Goal: Obtain resource: Download file/media

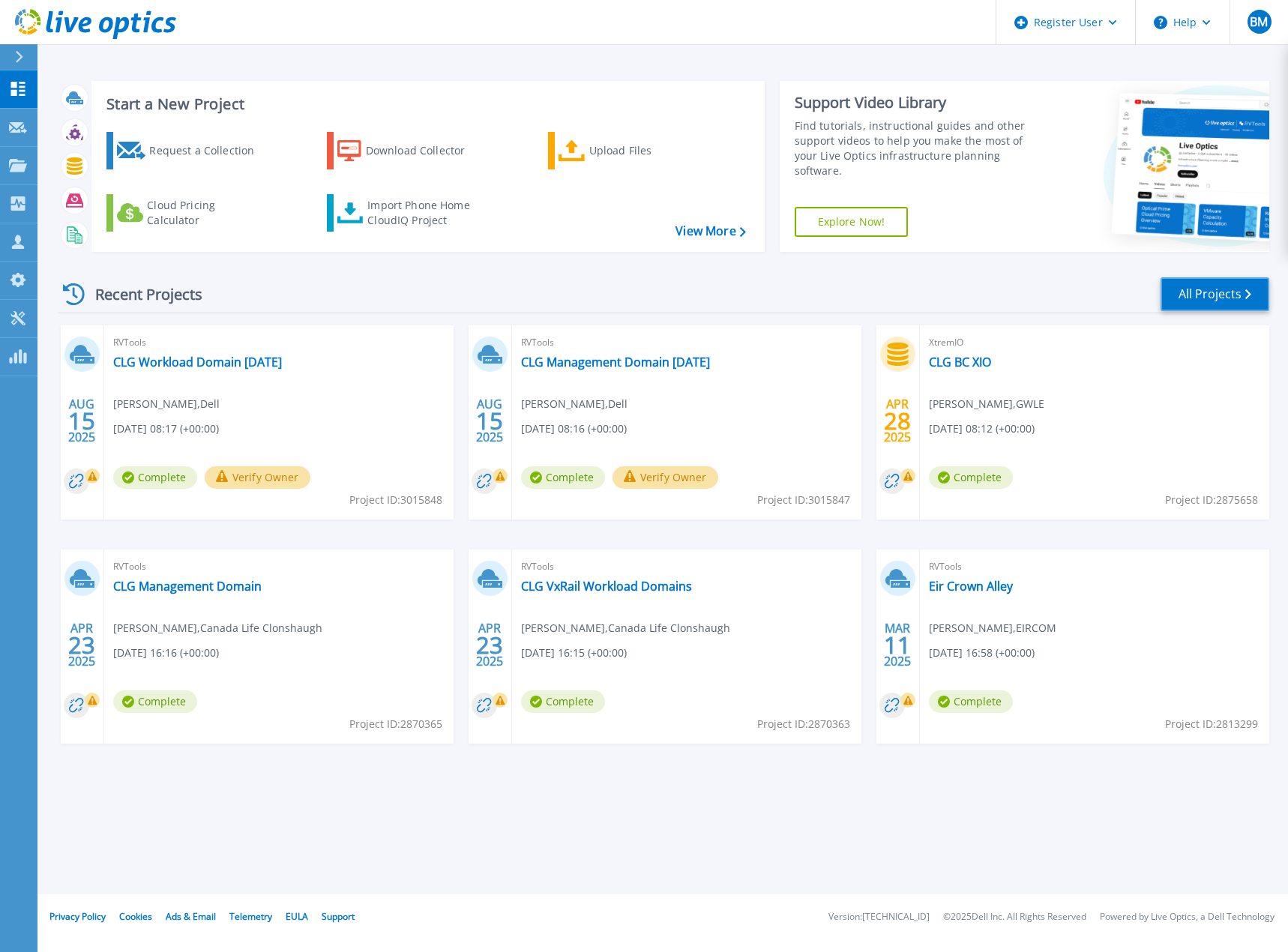
click at [1250, 303] on link "All Projects" at bounding box center [1214, 294] width 109 height 33
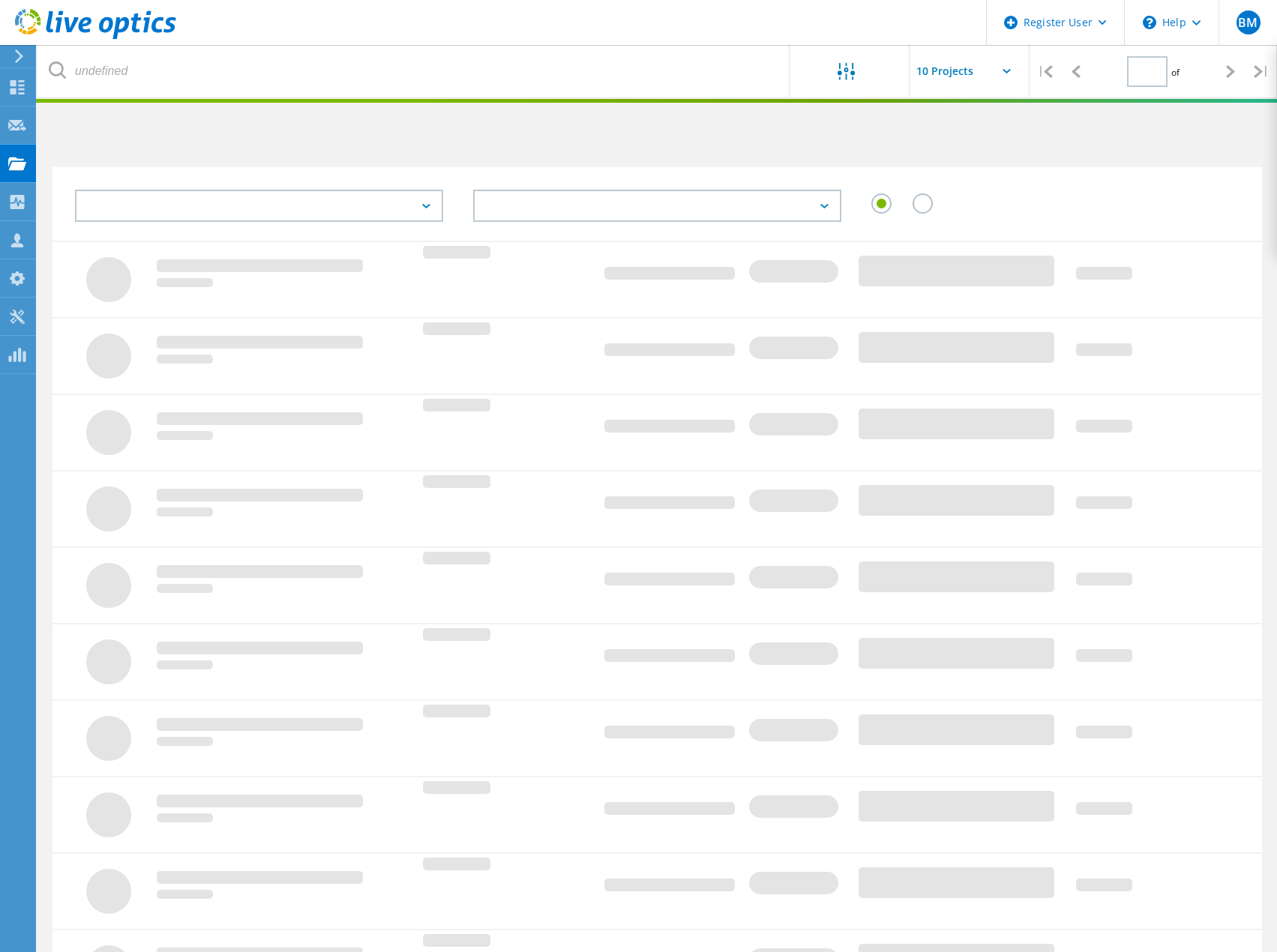
type input "1"
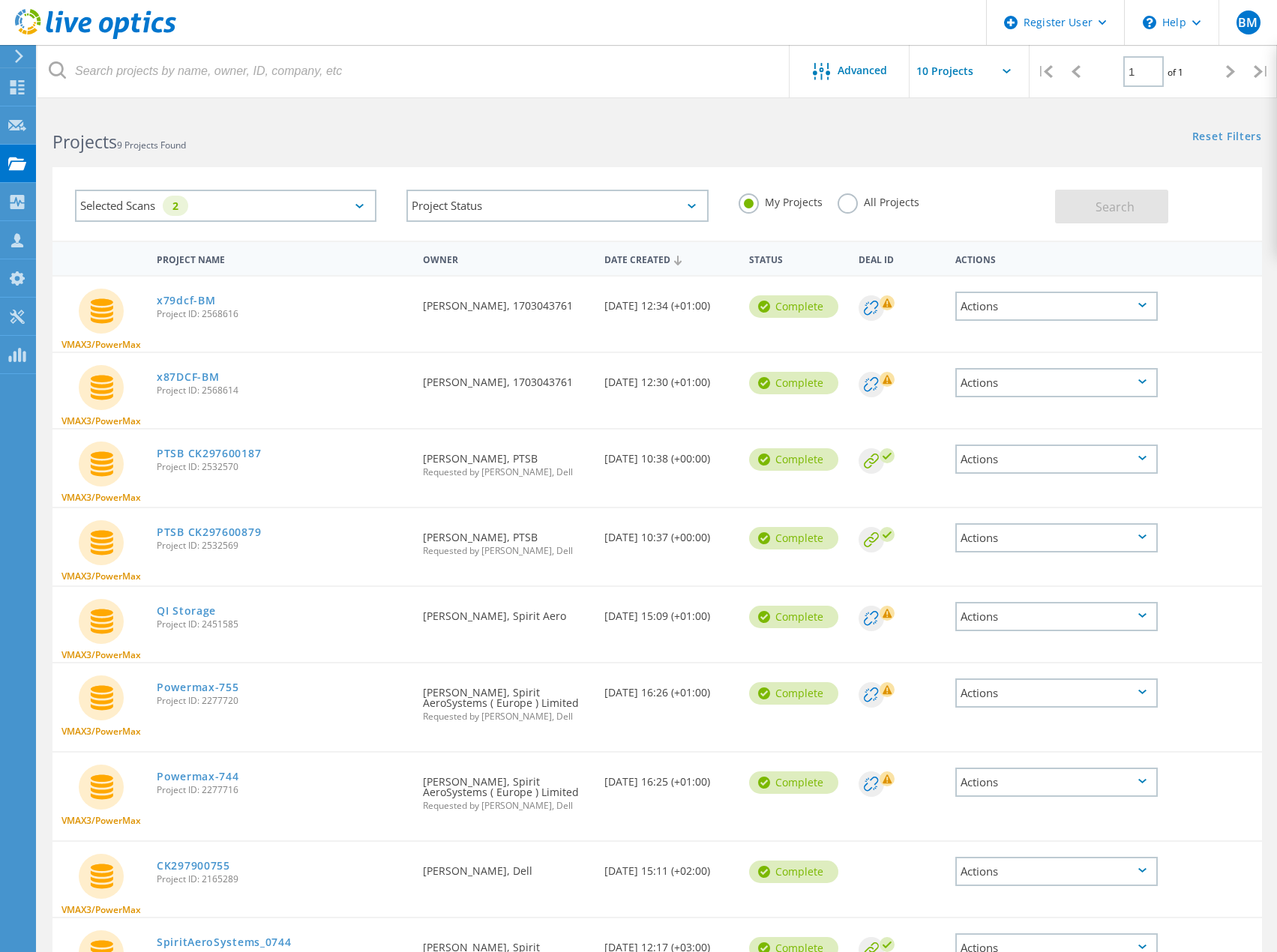
click at [261, 204] on div "Selected Scans 2" at bounding box center [225, 205] width 301 height 32
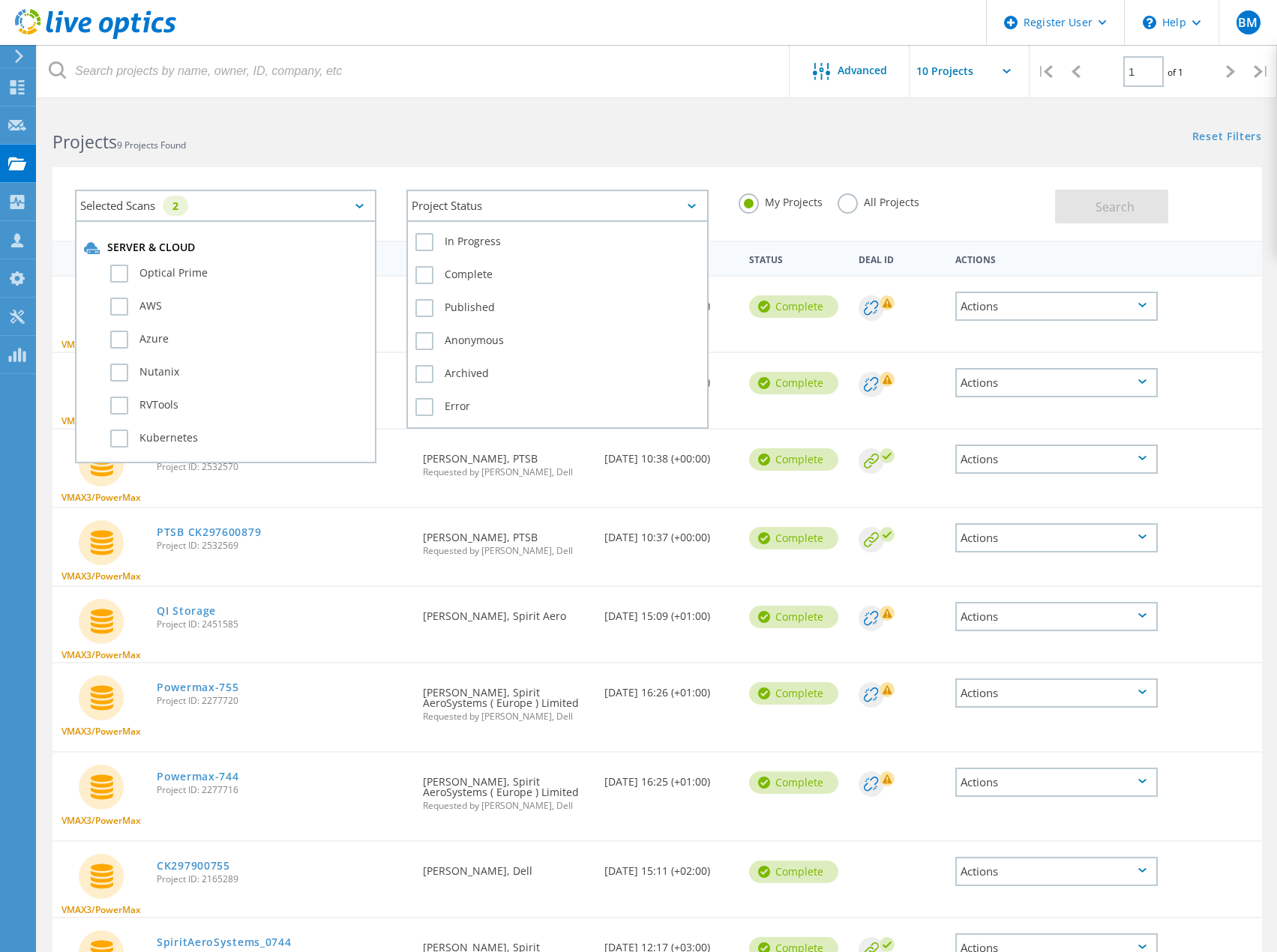
click at [566, 205] on div "Project Status" at bounding box center [557, 205] width 301 height 32
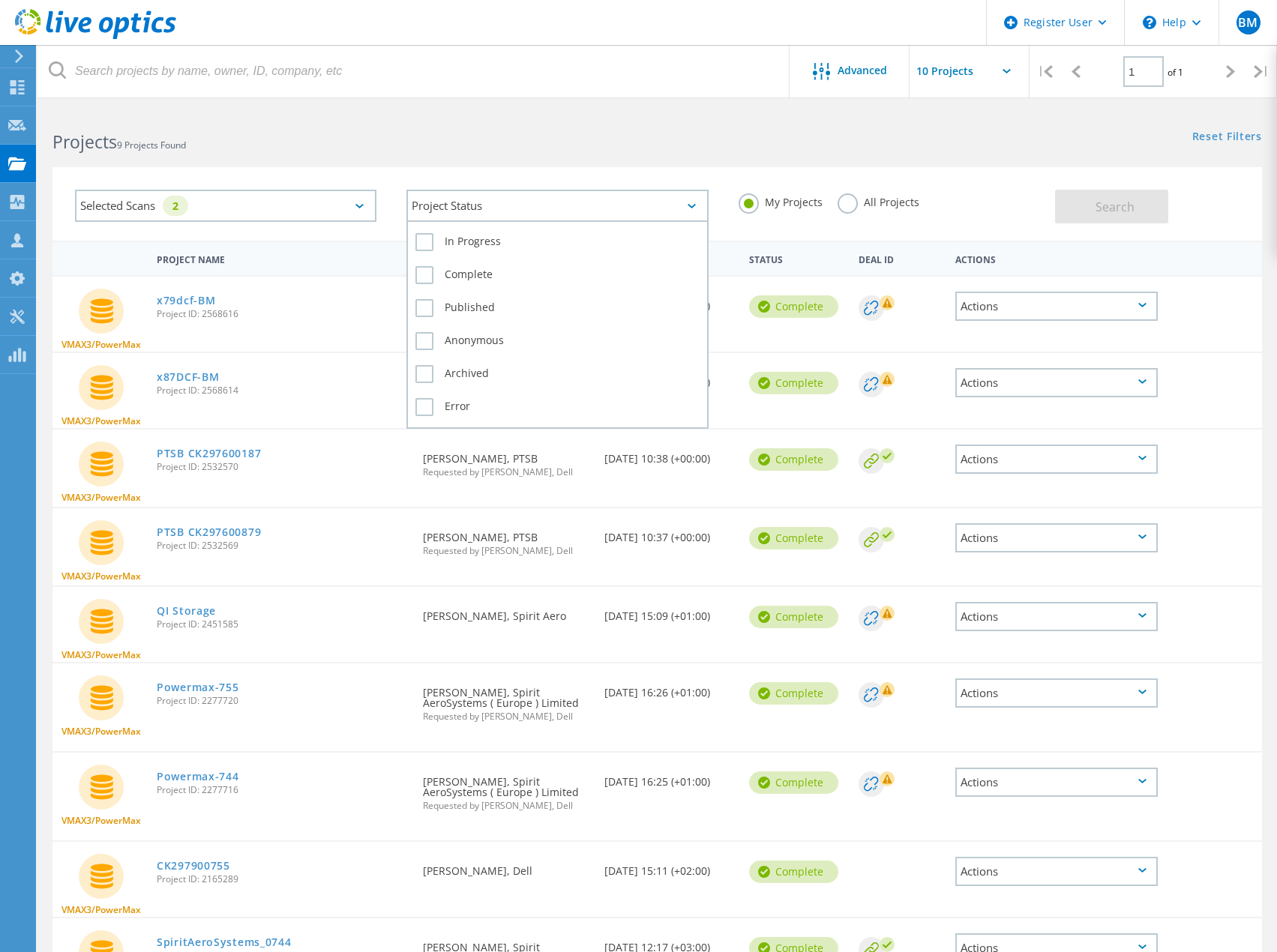
click at [489, 202] on div "Project Status" at bounding box center [557, 205] width 301 height 32
click at [268, 207] on div "Selected Scans 2" at bounding box center [225, 205] width 301 height 32
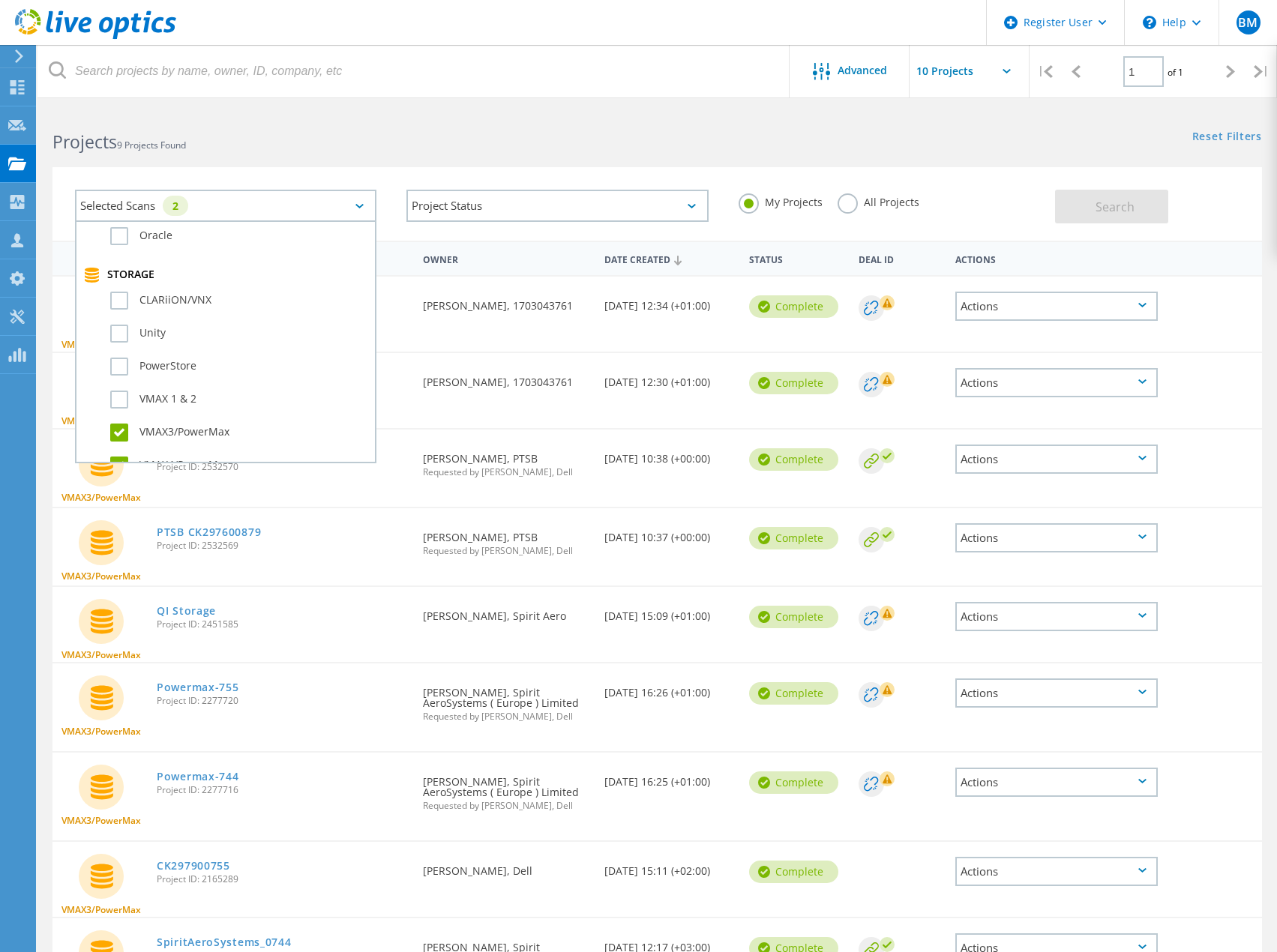
scroll to position [375, 0]
click at [183, 350] on label "VMAX3/PowerMax" at bounding box center [239, 357] width 257 height 18
click at [0, 0] on input "VMAX3/PowerMax" at bounding box center [0, 0] width 0 height 0
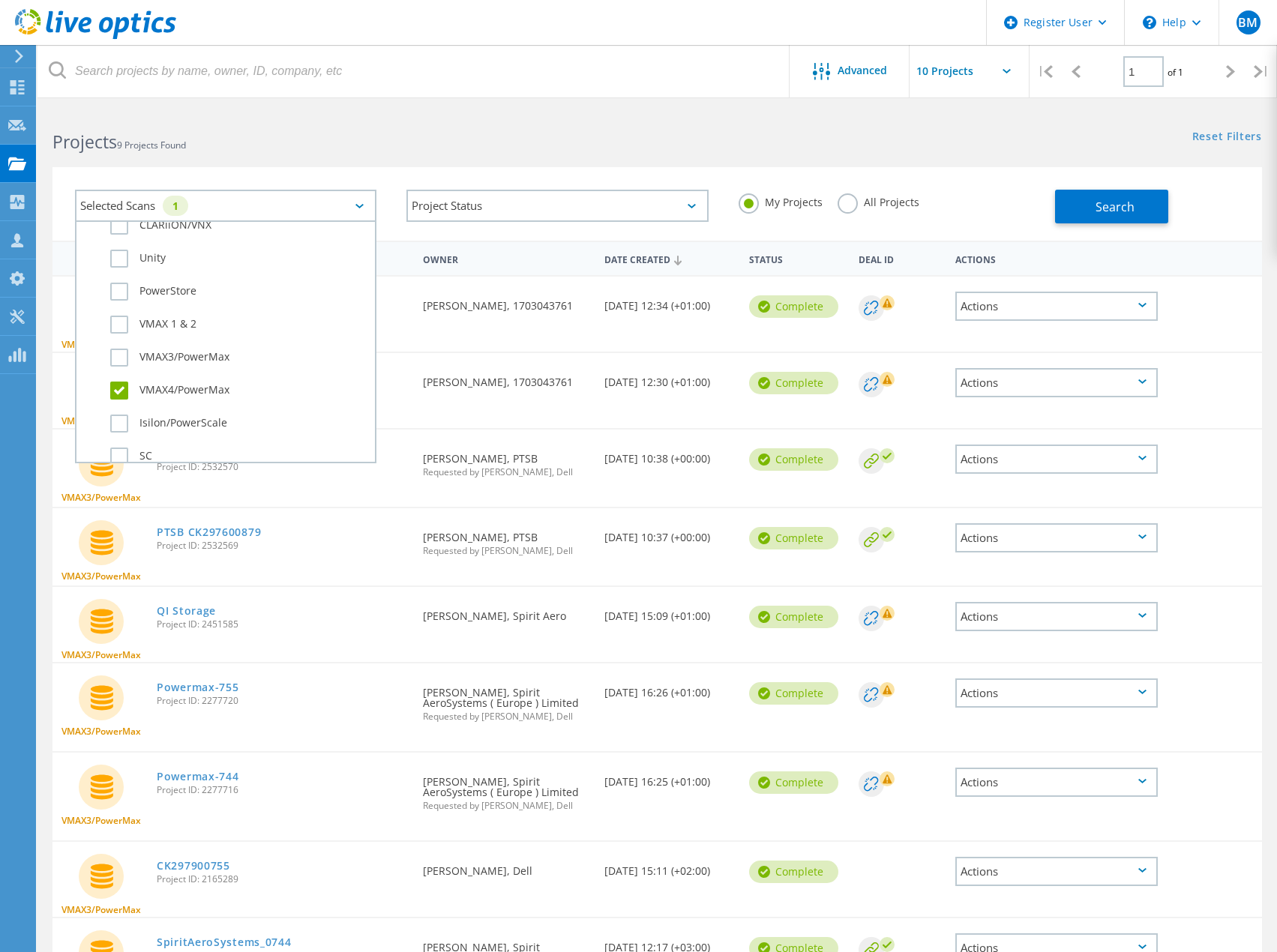
click at [168, 386] on label "VMAX4/PowerMax" at bounding box center [239, 391] width 257 height 18
click at [0, 0] on input "VMAX4/PowerMax" at bounding box center [0, 0] width 0 height 0
click at [182, 268] on label "Optical Prime" at bounding box center [239, 274] width 257 height 18
click at [0, 0] on input "Optical Prime" at bounding box center [0, 0] width 0 height 0
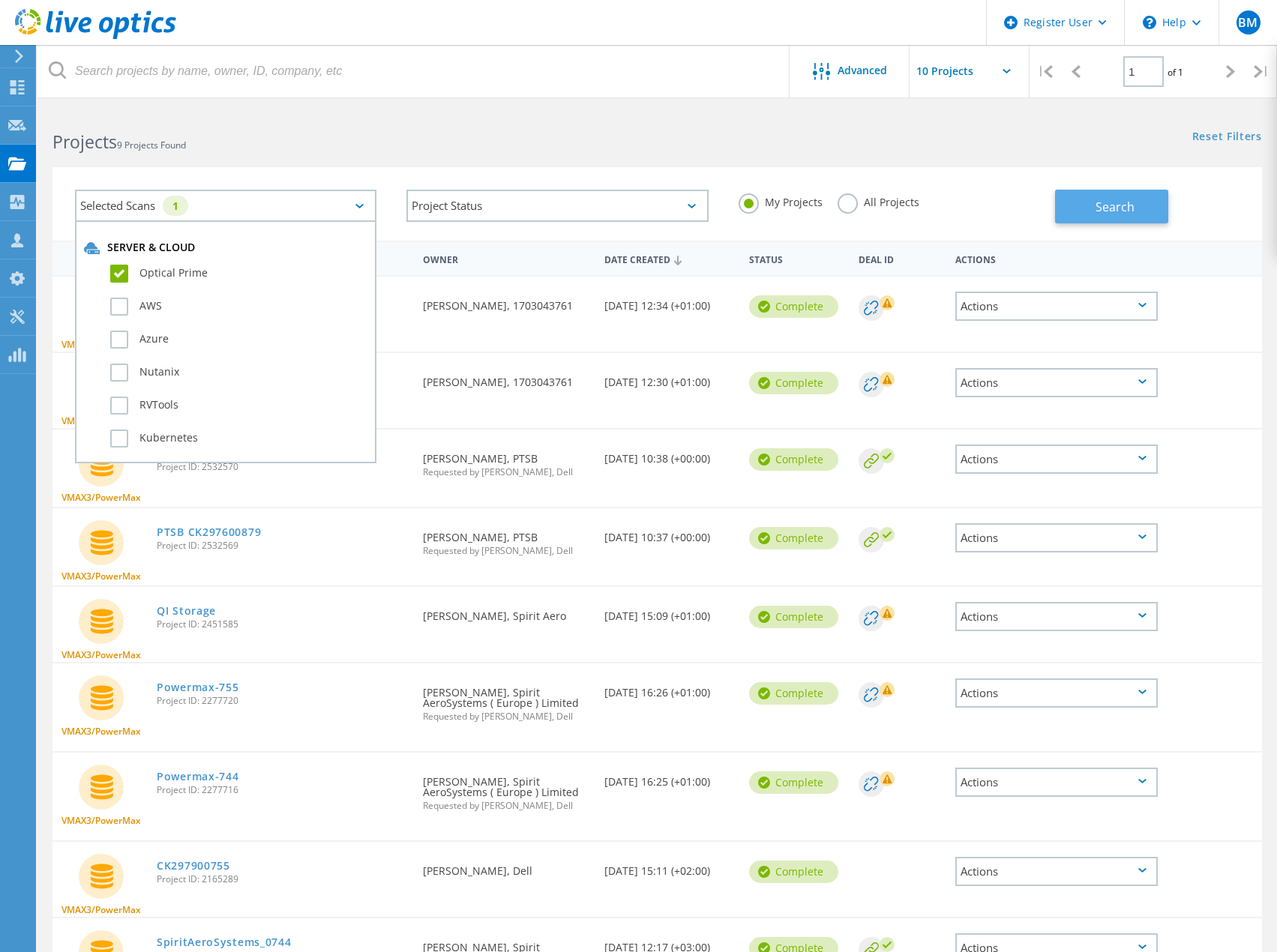
click at [1104, 204] on span "Search" at bounding box center [1115, 206] width 39 height 17
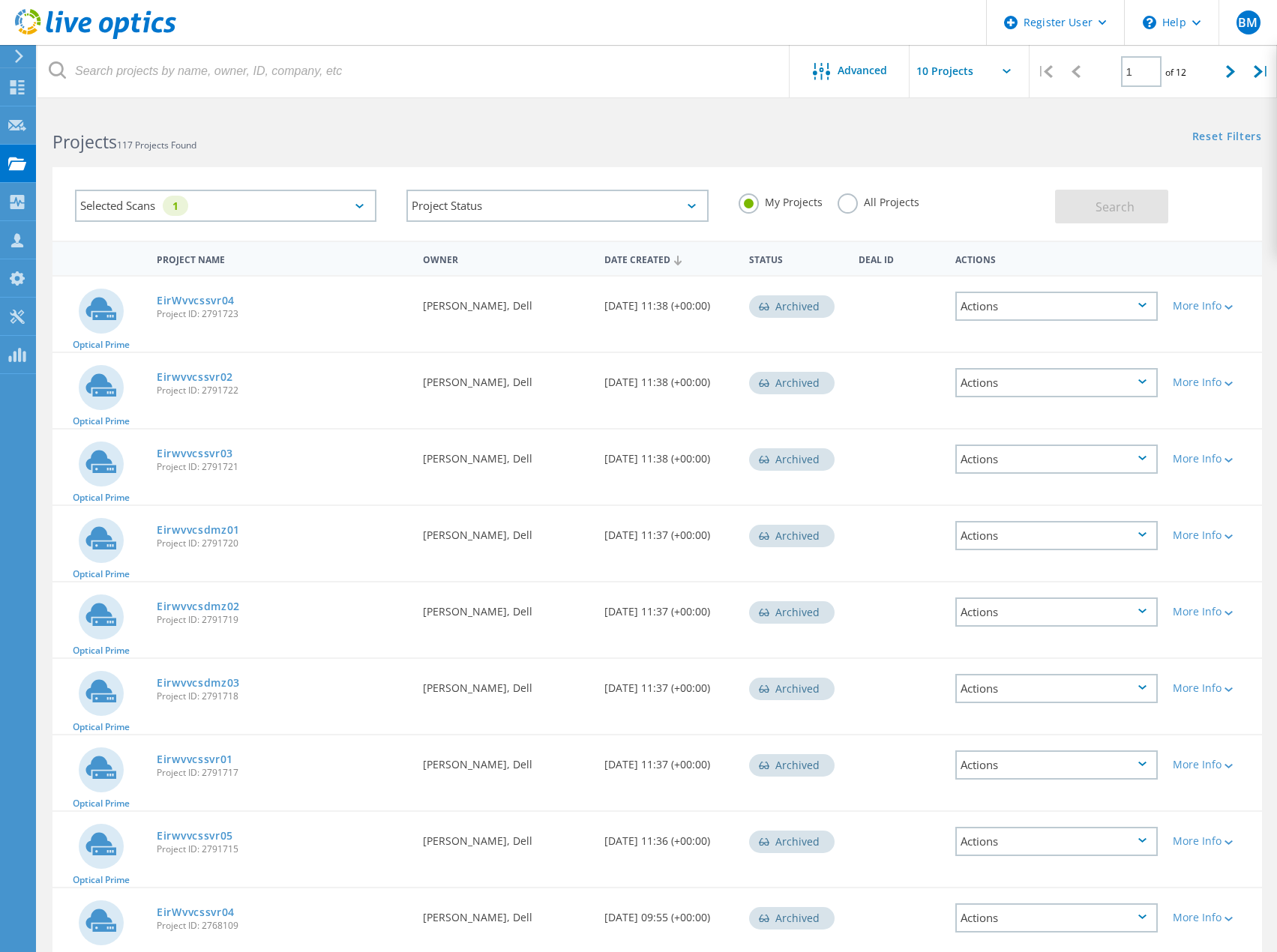
click at [859, 198] on label "All Projects" at bounding box center [878, 200] width 81 height 15
click at [0, 0] on input "All Projects" at bounding box center [0, 0] width 0 height 0
click at [1116, 209] on span "Search" at bounding box center [1115, 206] width 39 height 17
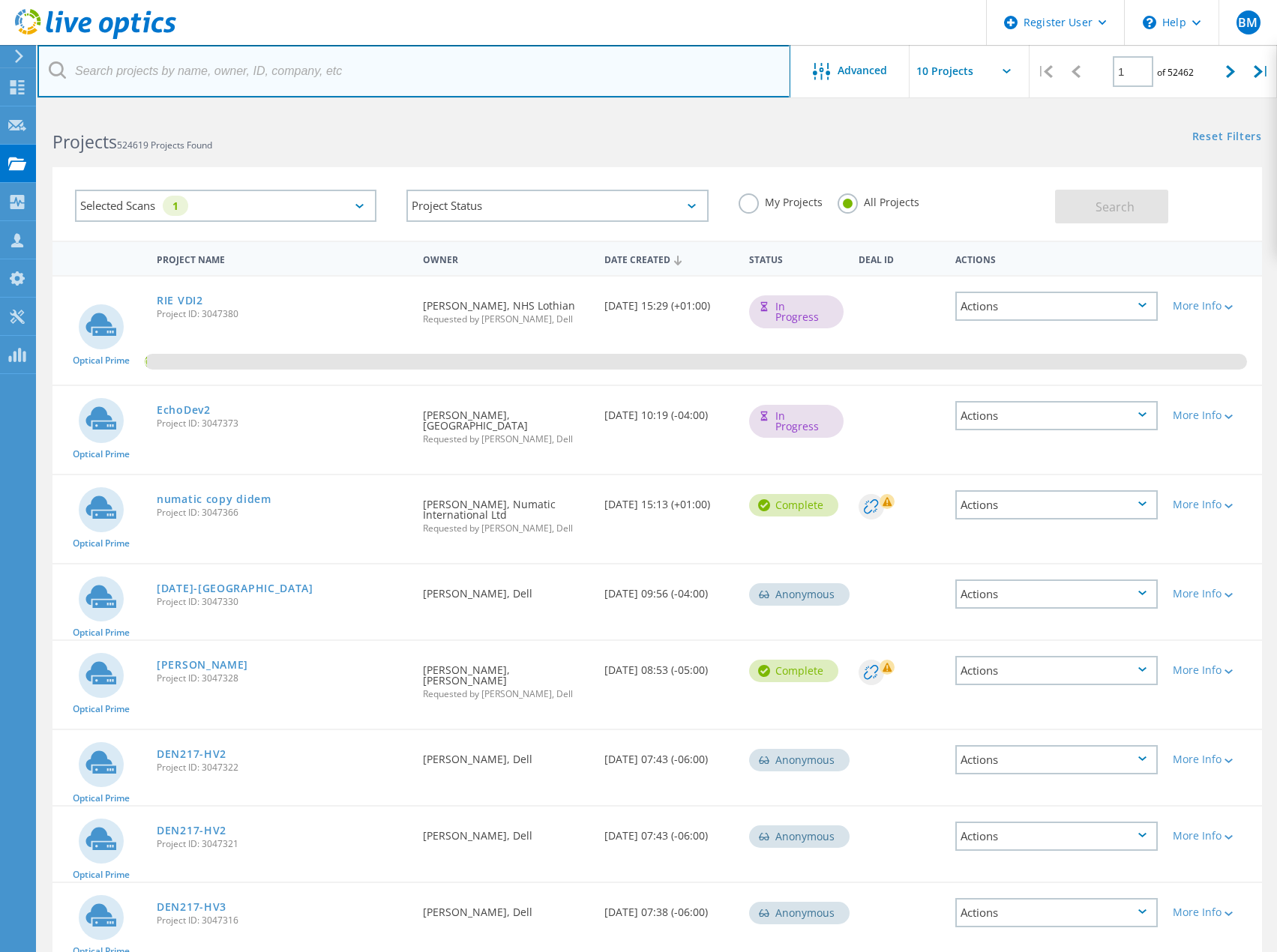
click at [312, 73] on input "text" at bounding box center [413, 71] width 753 height 52
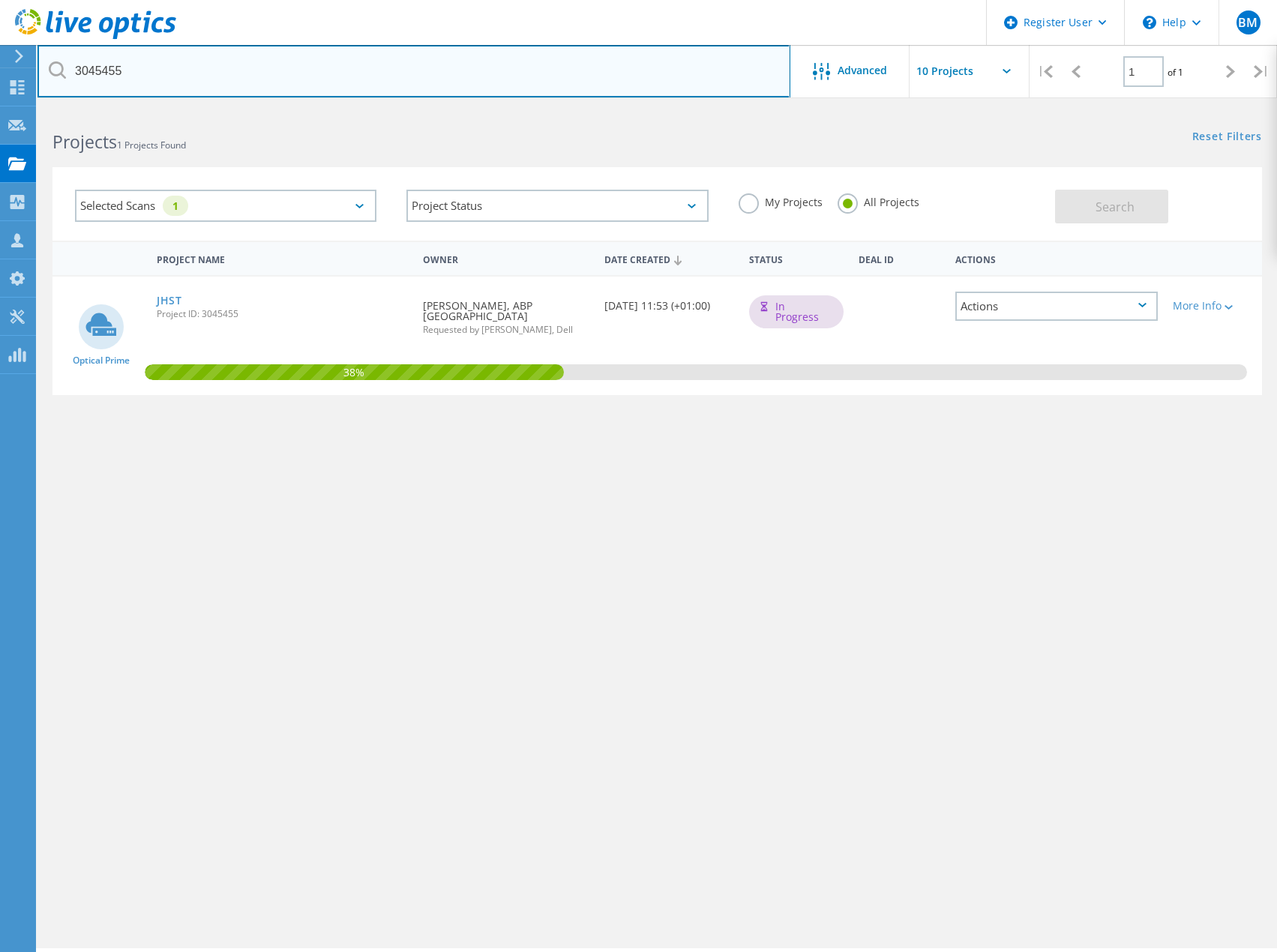
drag, startPoint x: 161, startPoint y: 74, endPoint x: 90, endPoint y: 96, distance: 74.3
click at [90, 96] on input "3045455" at bounding box center [413, 71] width 753 height 52
type input "3037948"
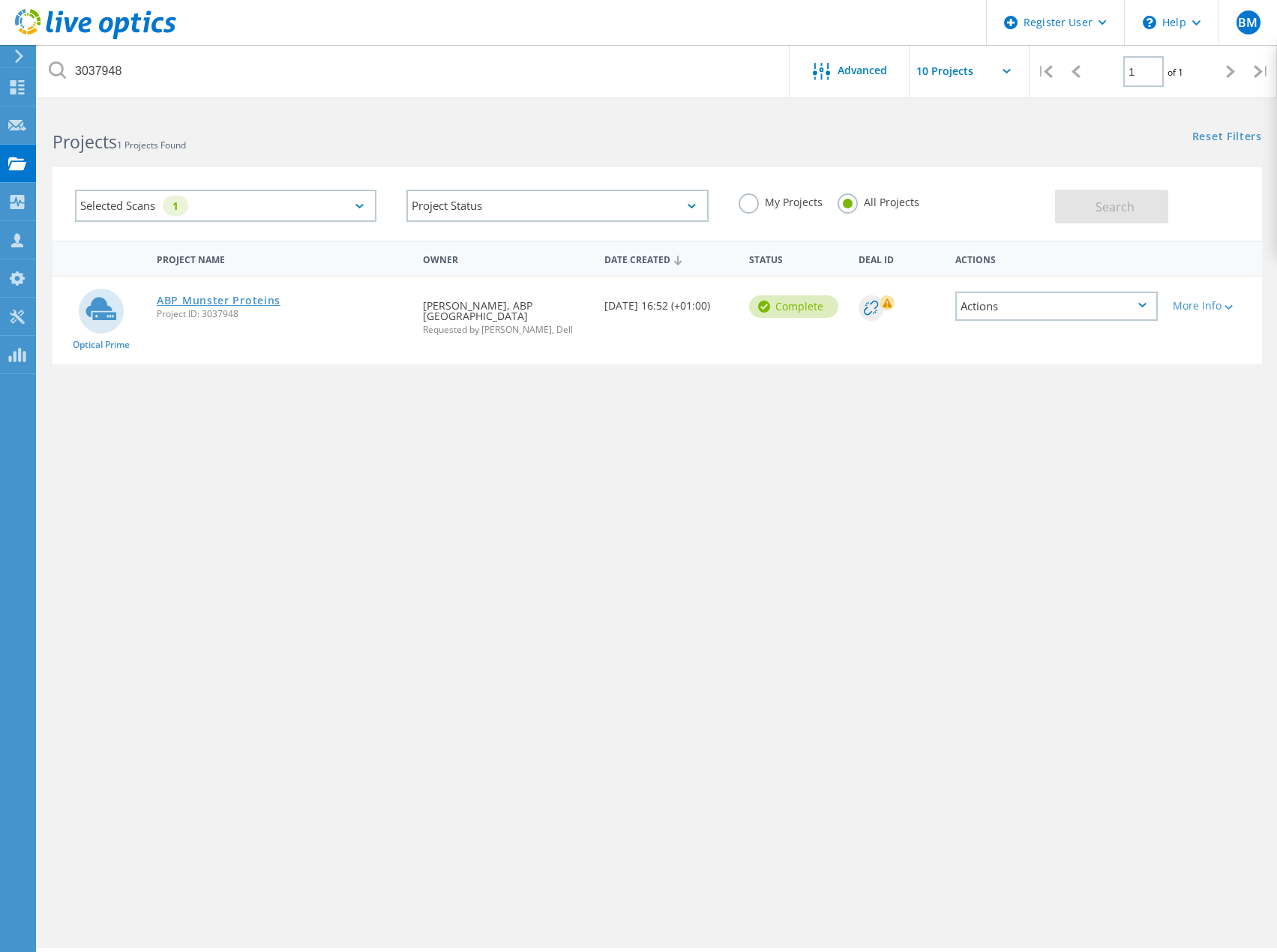
click at [255, 299] on link "ABP Munster Proteins" at bounding box center [219, 300] width 124 height 11
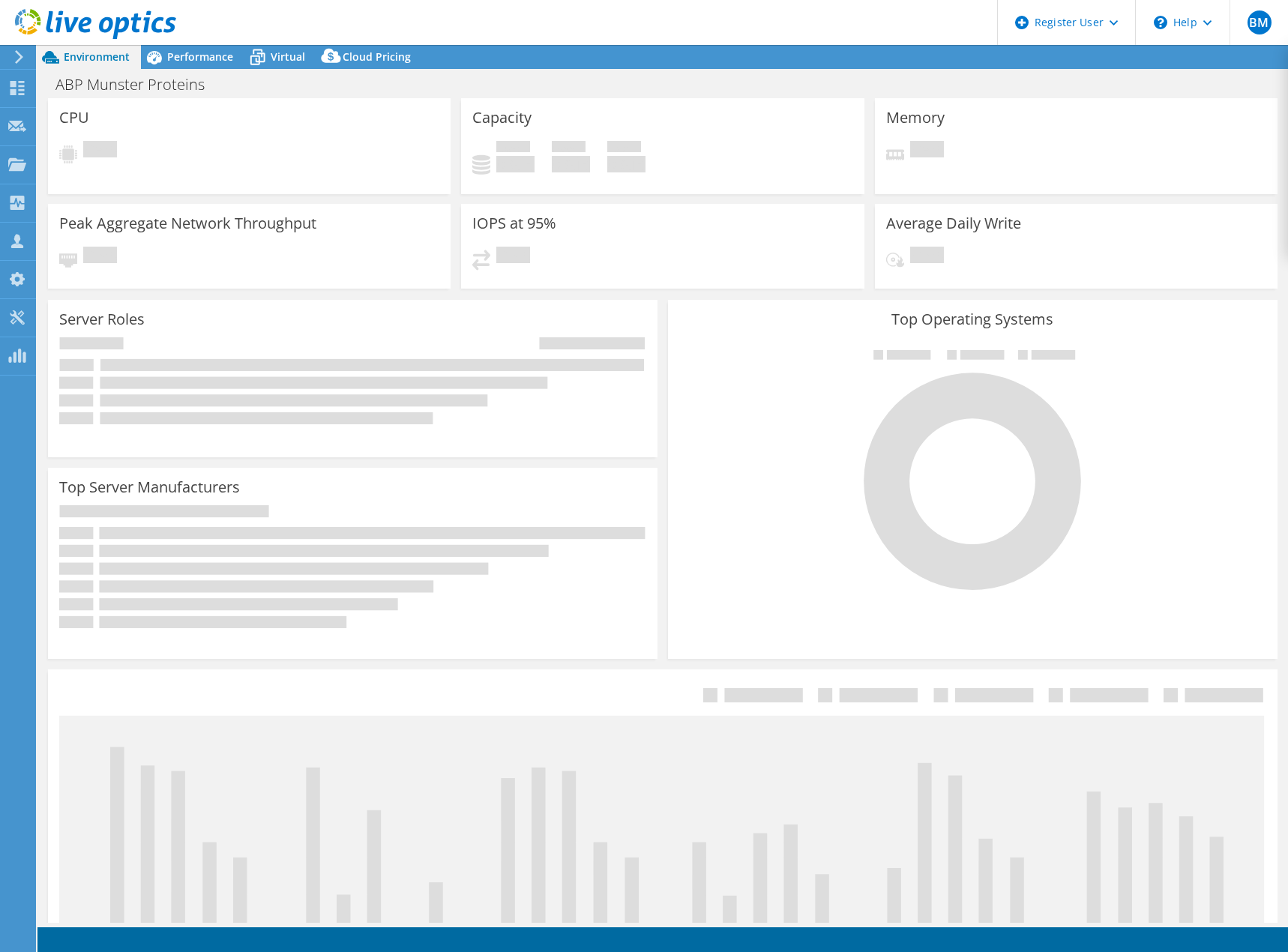
select select "USD"
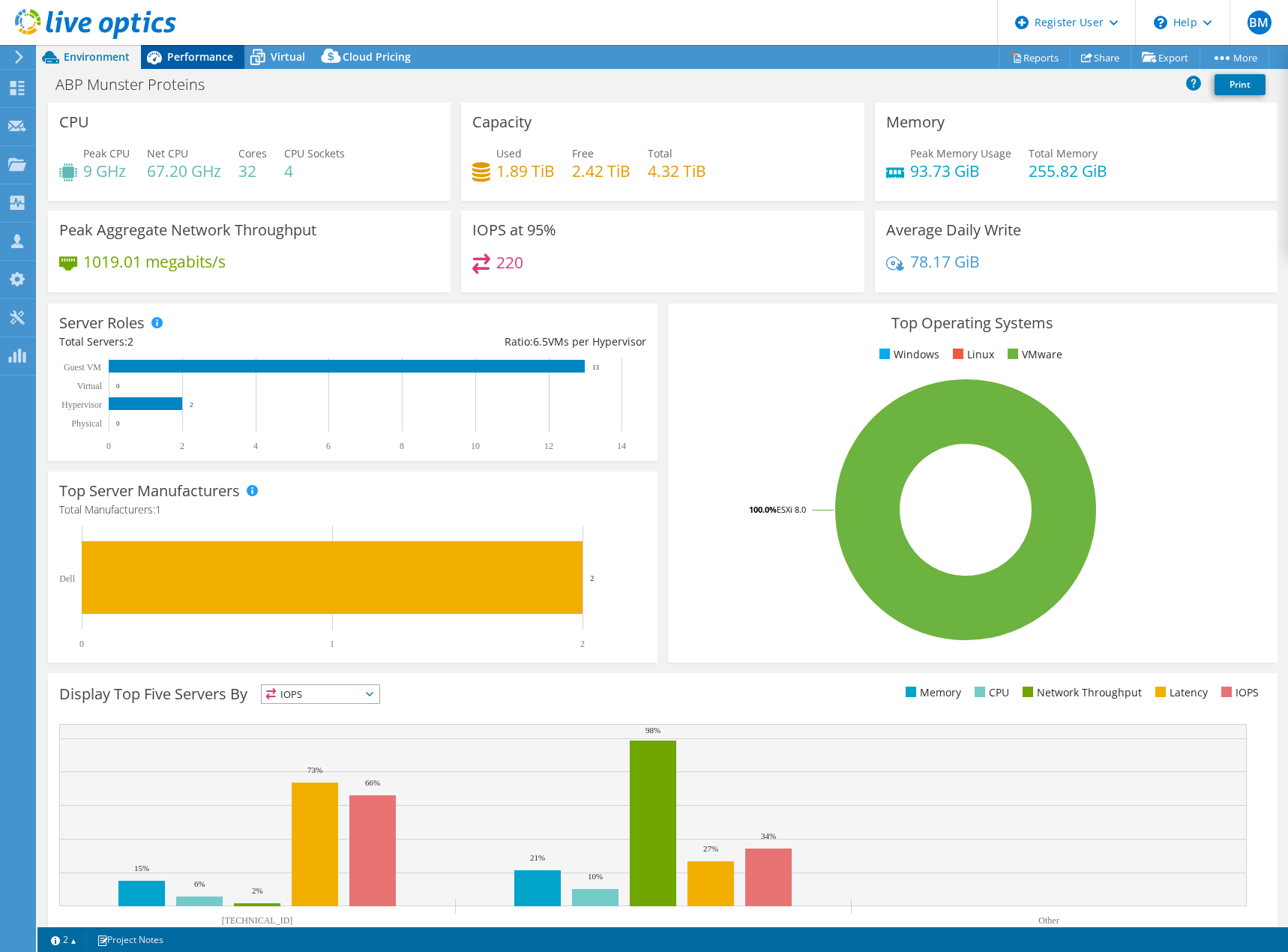
click at [189, 62] on span "Performance" at bounding box center [199, 56] width 66 height 15
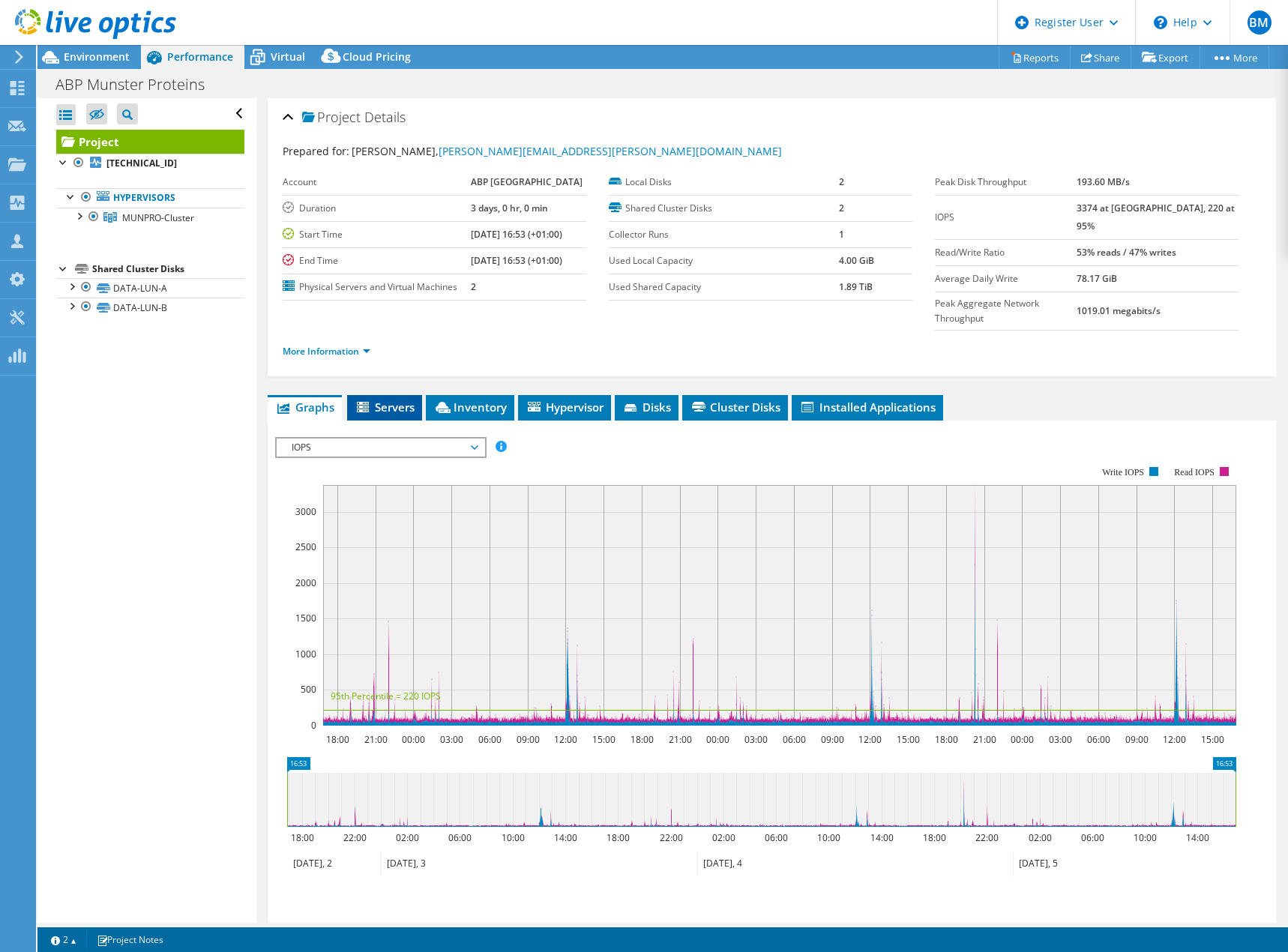
drag, startPoint x: 369, startPoint y: 370, endPoint x: 384, endPoint y: 383, distance: 19.8
click at [369, 399] on span "Servers" at bounding box center [384, 406] width 60 height 15
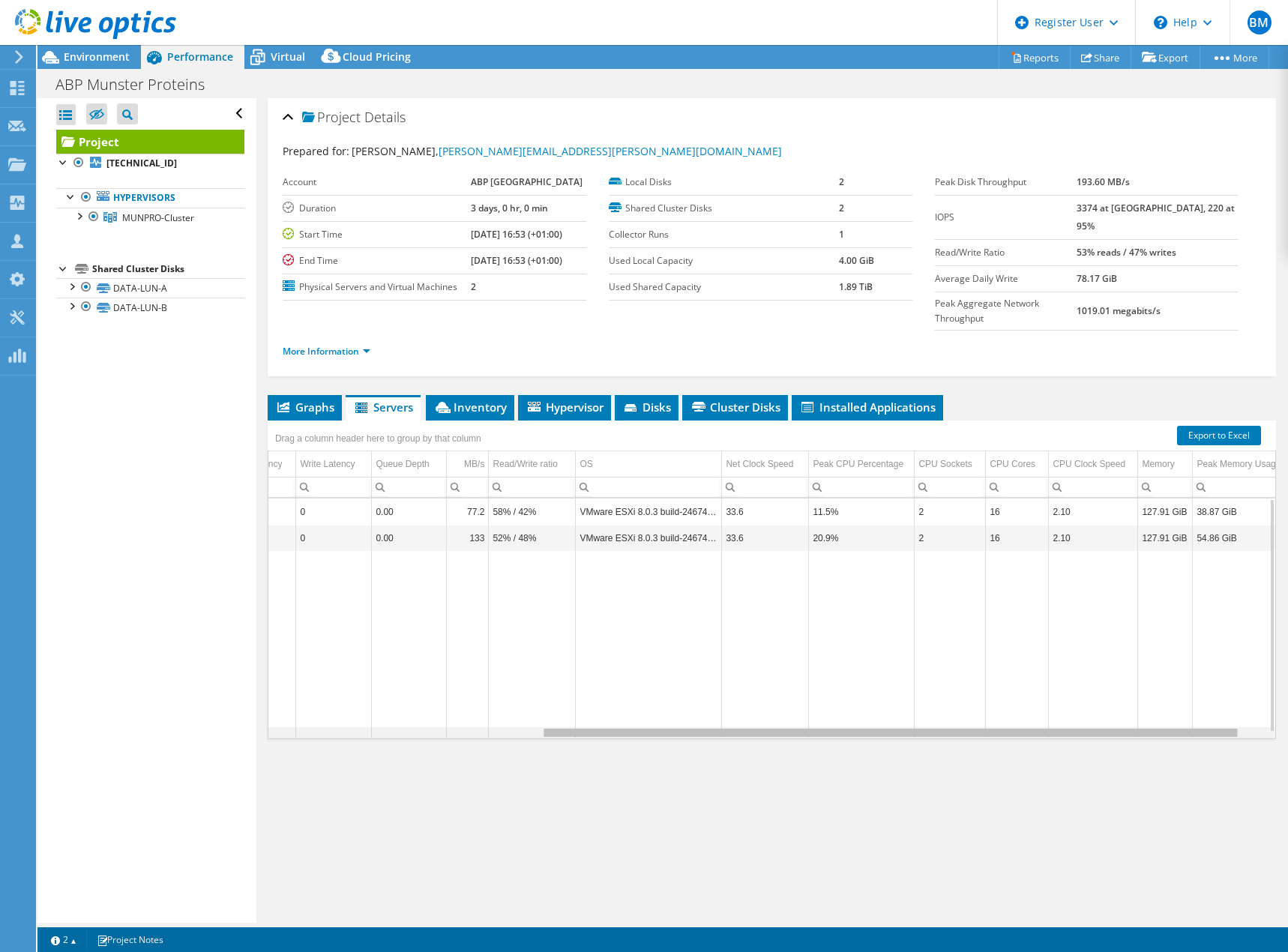
drag, startPoint x: 826, startPoint y: 704, endPoint x: 1071, endPoint y: 659, distance: 249.1
click at [1124, 691] on body "BM Dell User Billy Morton Billy.Morton@dell.com Dell My Profile Log Out \n Help…" at bounding box center [644, 476] width 1288 height 952
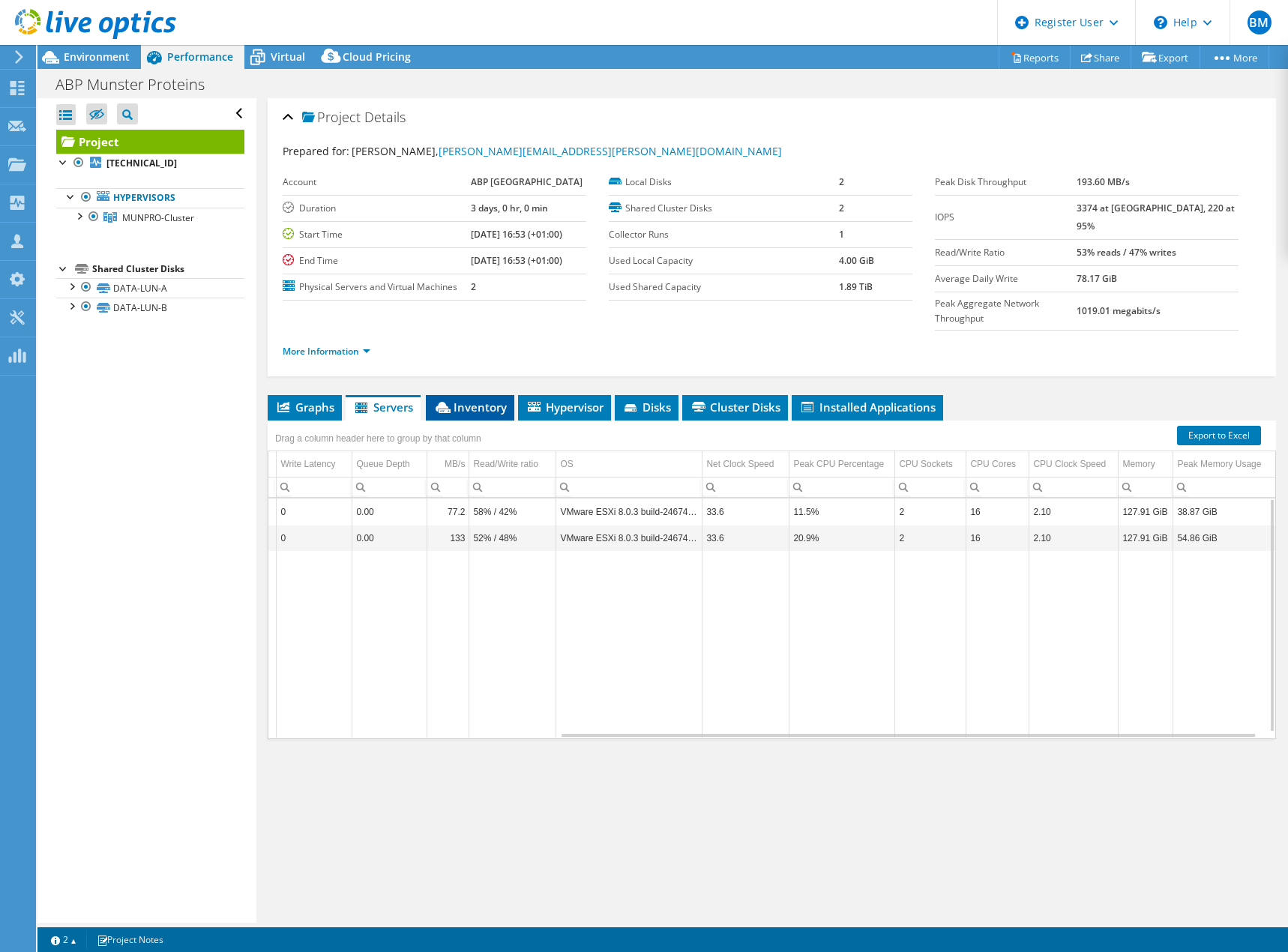
click at [495, 399] on span "Inventory" at bounding box center [469, 406] width 74 height 15
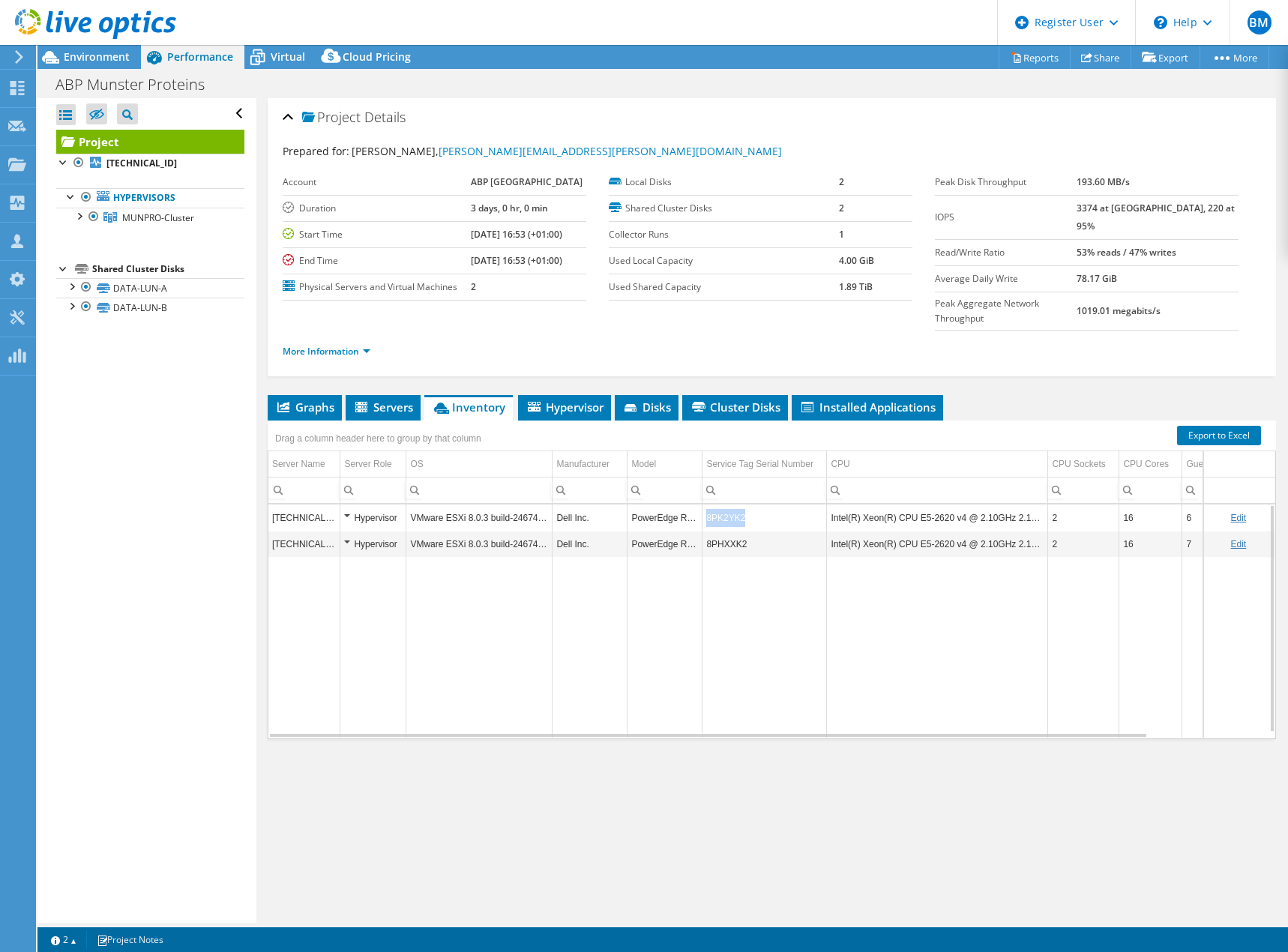
drag, startPoint x: 753, startPoint y: 491, endPoint x: 707, endPoint y: 492, distance: 46.0
click at [707, 504] on td "8PK2YK2" at bounding box center [765, 517] width 125 height 26
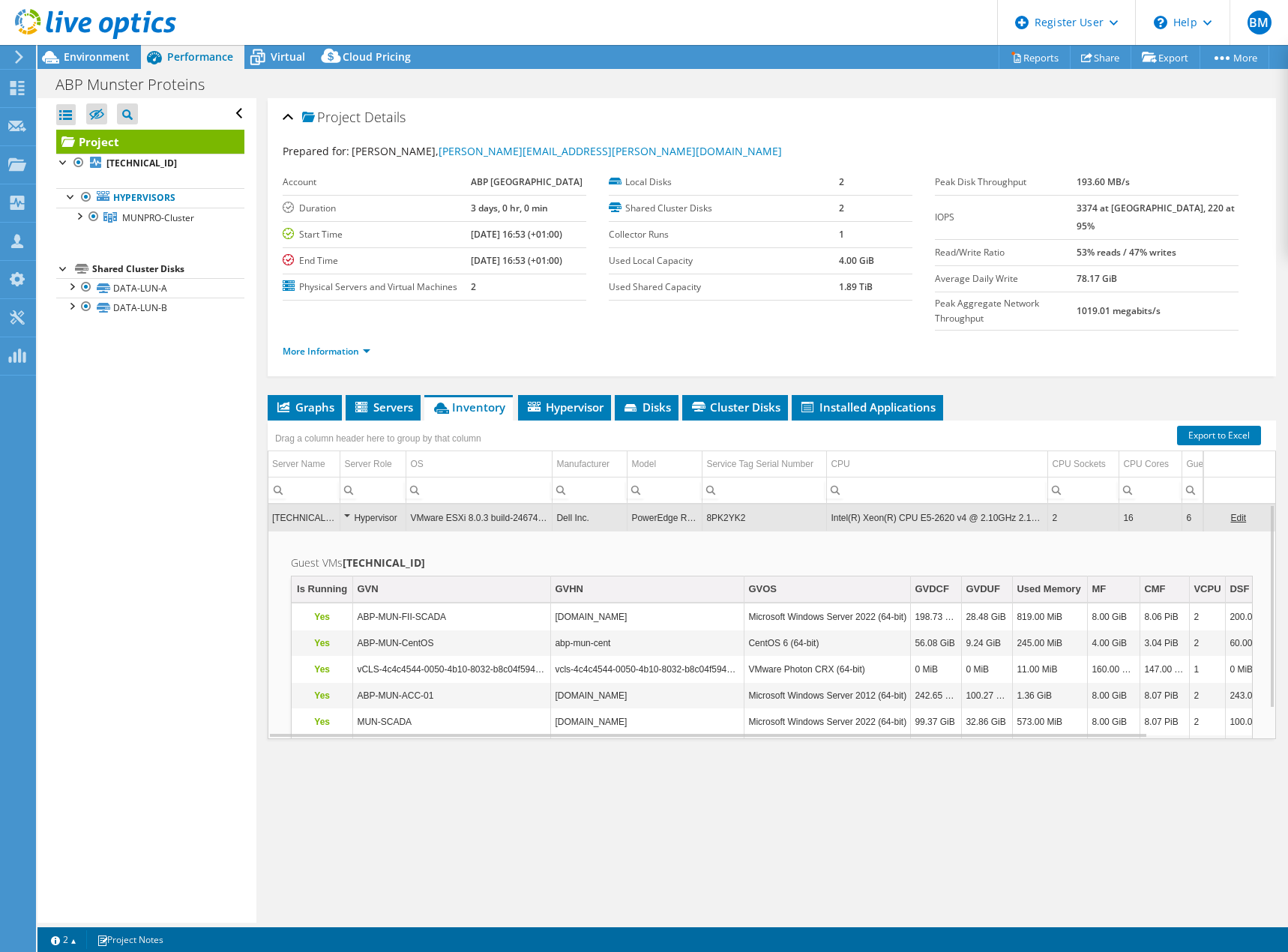
copy td "8PK2YK2"
click at [710, 554] on h2 "Guest VMs 10.111.99.102" at bounding box center [772, 562] width 962 height 18
click at [392, 420] on div "Drag a column header here to group by that column" at bounding box center [378, 436] width 221 height 32
click at [392, 395] on li "Servers" at bounding box center [383, 407] width 75 height 26
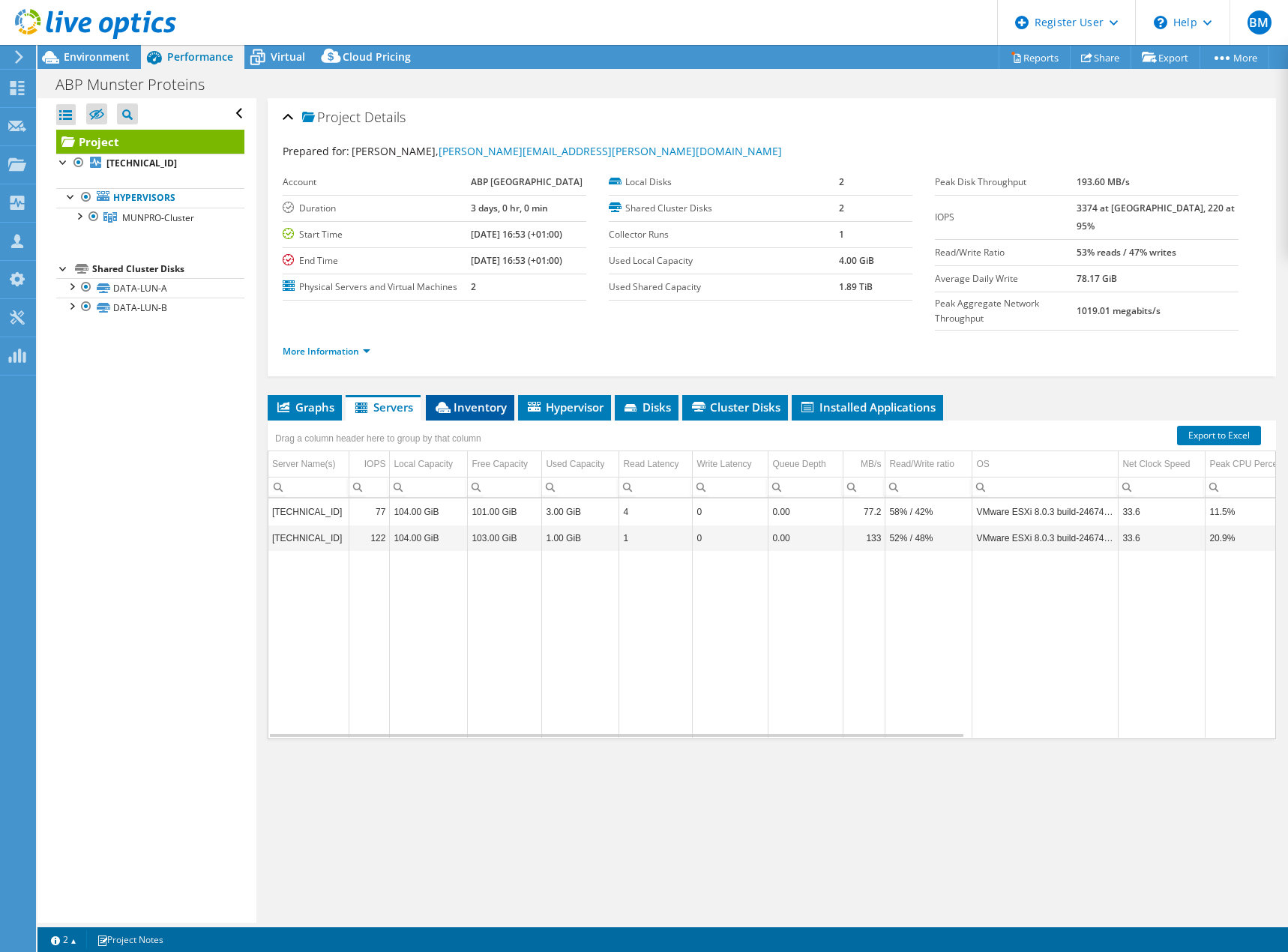
click at [432, 395] on li "Inventory" at bounding box center [470, 407] width 88 height 26
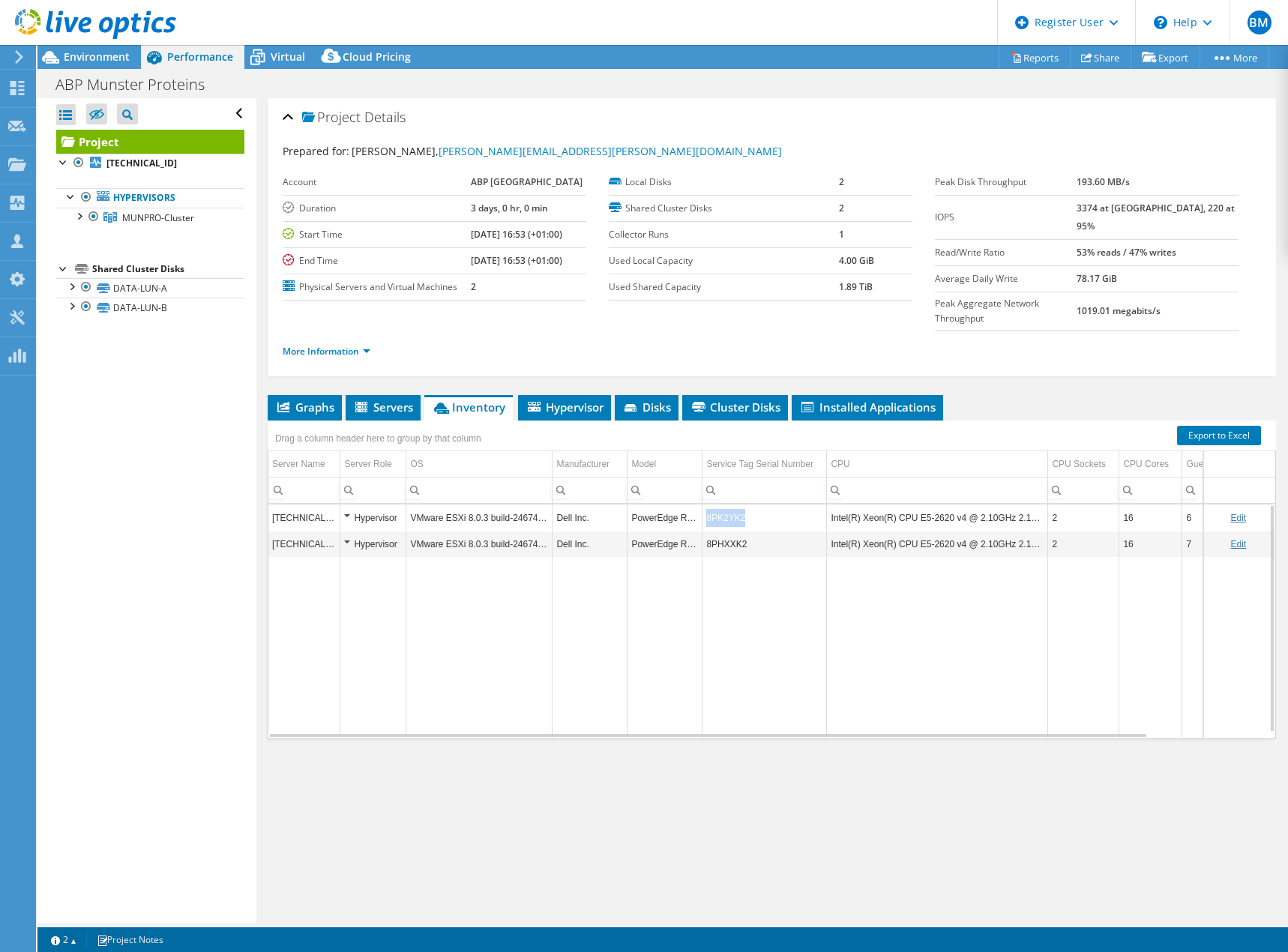
drag, startPoint x: 742, startPoint y: 492, endPoint x: 708, endPoint y: 493, distance: 34.0
click at [708, 504] on td "8PK2YK2" at bounding box center [765, 517] width 125 height 26
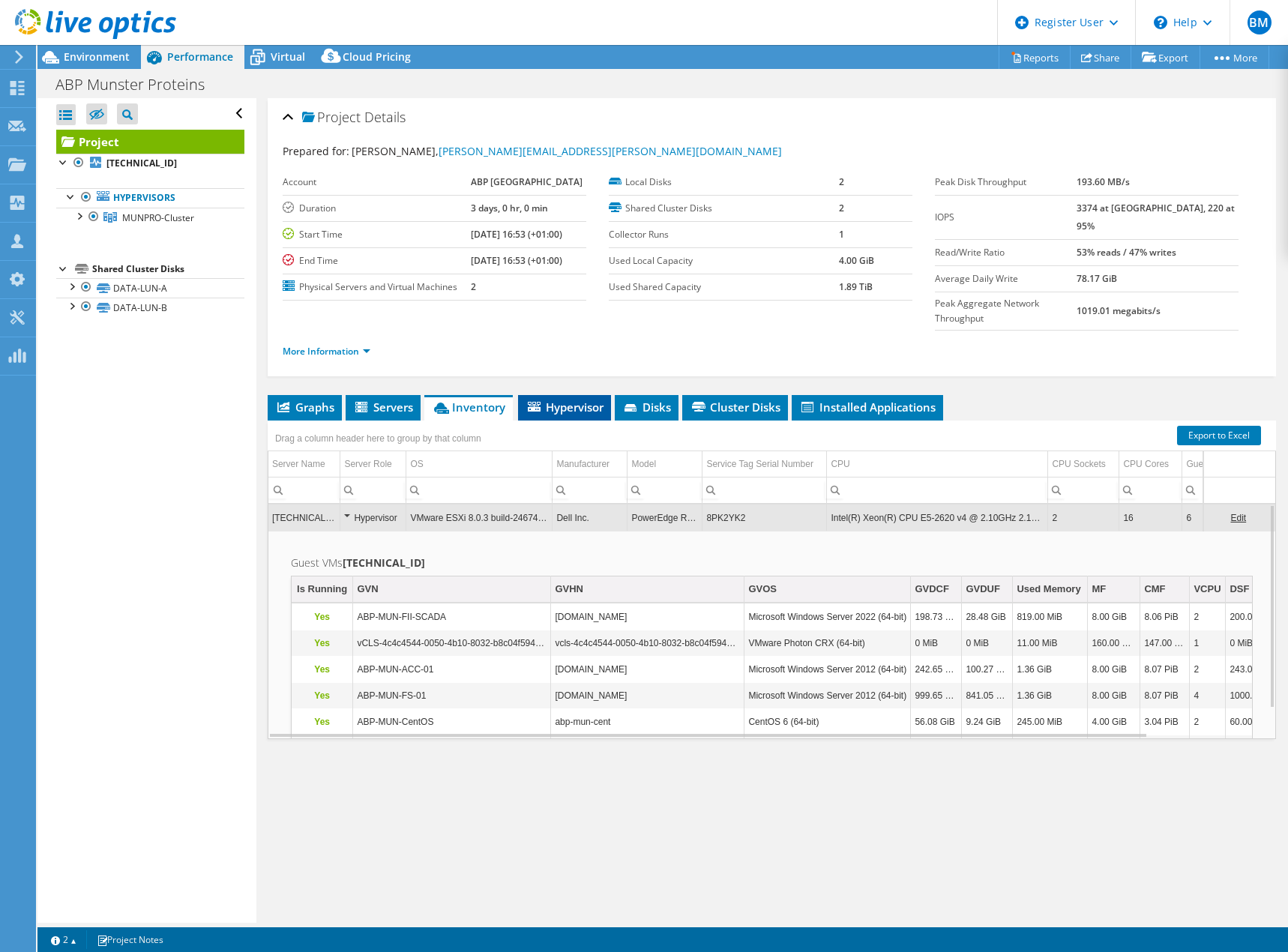
click at [595, 395] on li "Hypervisor" at bounding box center [564, 407] width 93 height 26
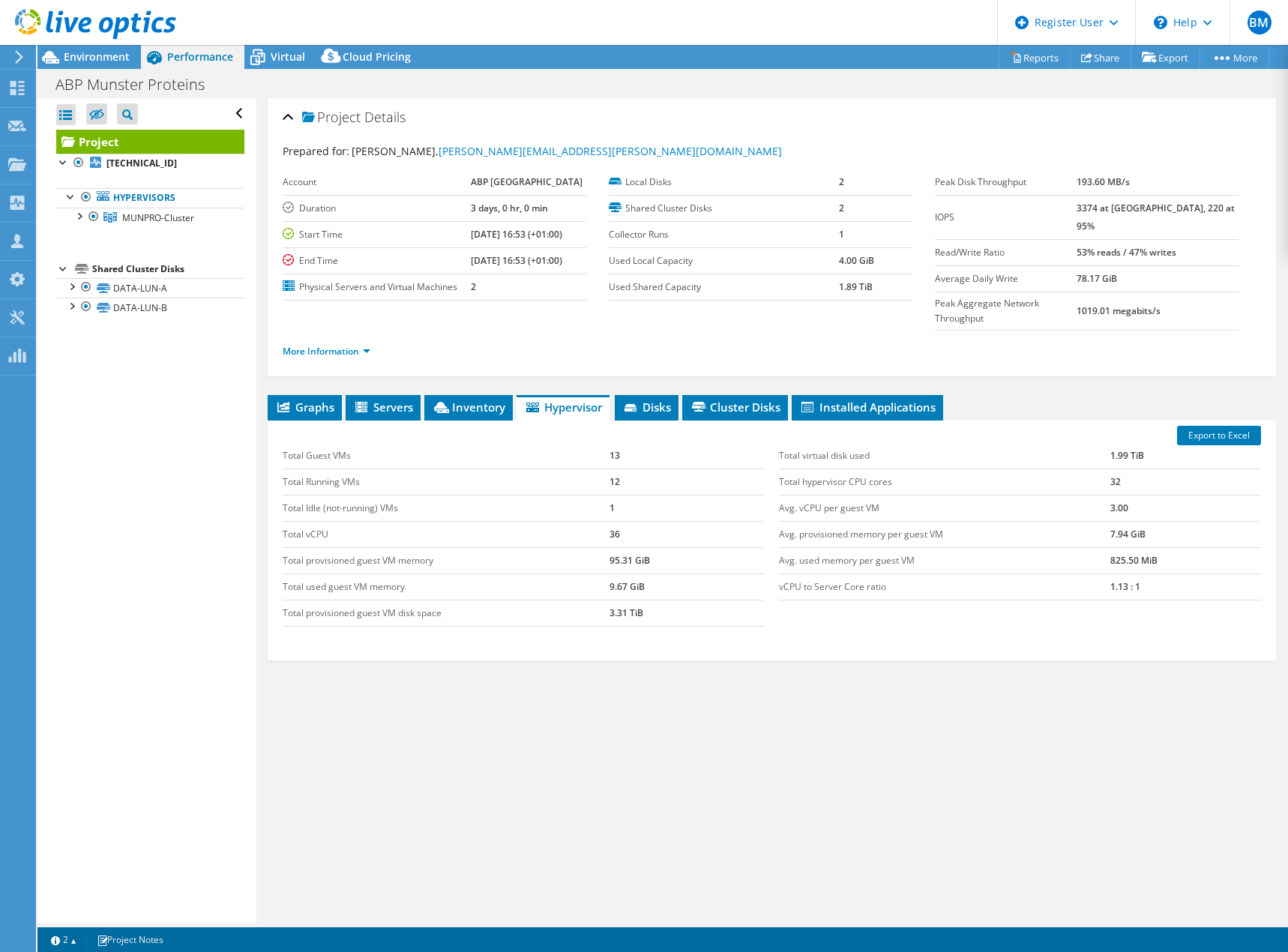
click at [674, 420] on div "Export to Excel Total Guest VMs 13 Total Running VMs 12 Total Idle (not-running…" at bounding box center [772, 540] width 1008 height 239
click at [666, 399] on span "Disks" at bounding box center [647, 406] width 49 height 15
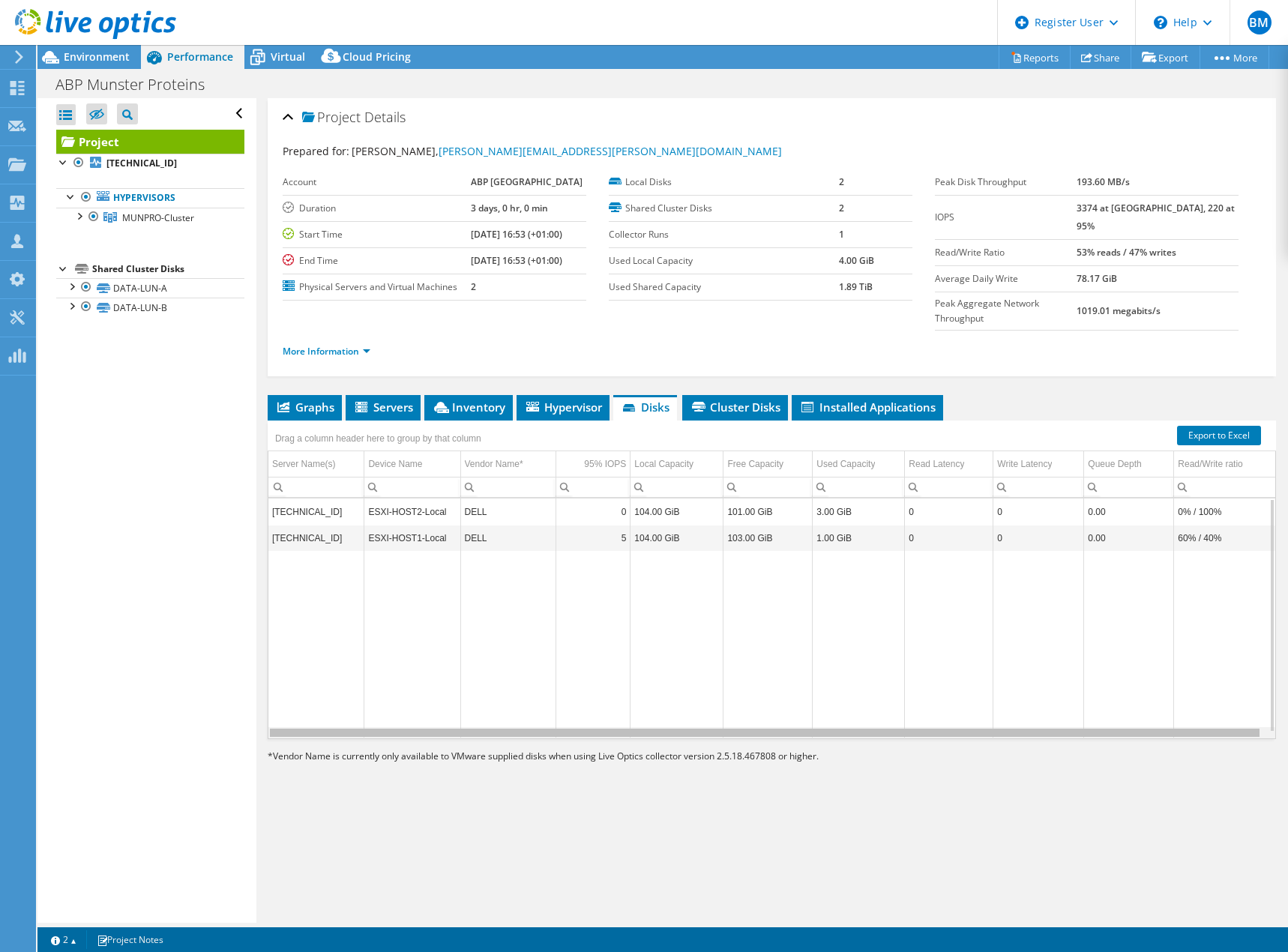
scroll to position [0, 0]
drag, startPoint x: 747, startPoint y: 706, endPoint x: 627, endPoint y: 711, distance: 120.1
click at [627, 711] on body "BM Dell User Billy Morton Billy.Morton@dell.com Dell My Profile Log Out \n Help…" at bounding box center [644, 476] width 1288 height 952
click at [715, 399] on span "Cluster Disks" at bounding box center [735, 406] width 90 height 15
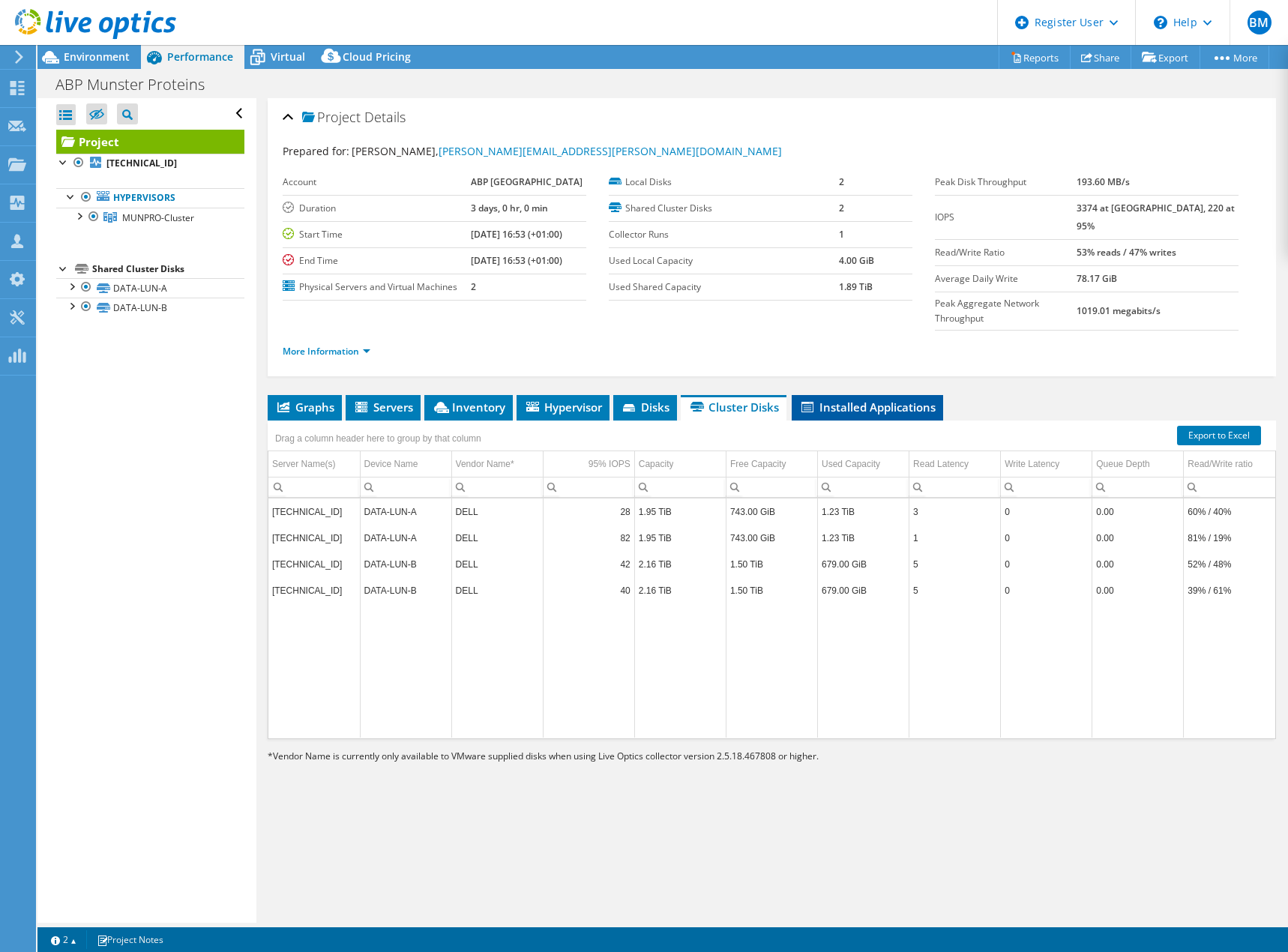
click at [860, 399] on span "Installed Applications" at bounding box center [867, 406] width 136 height 15
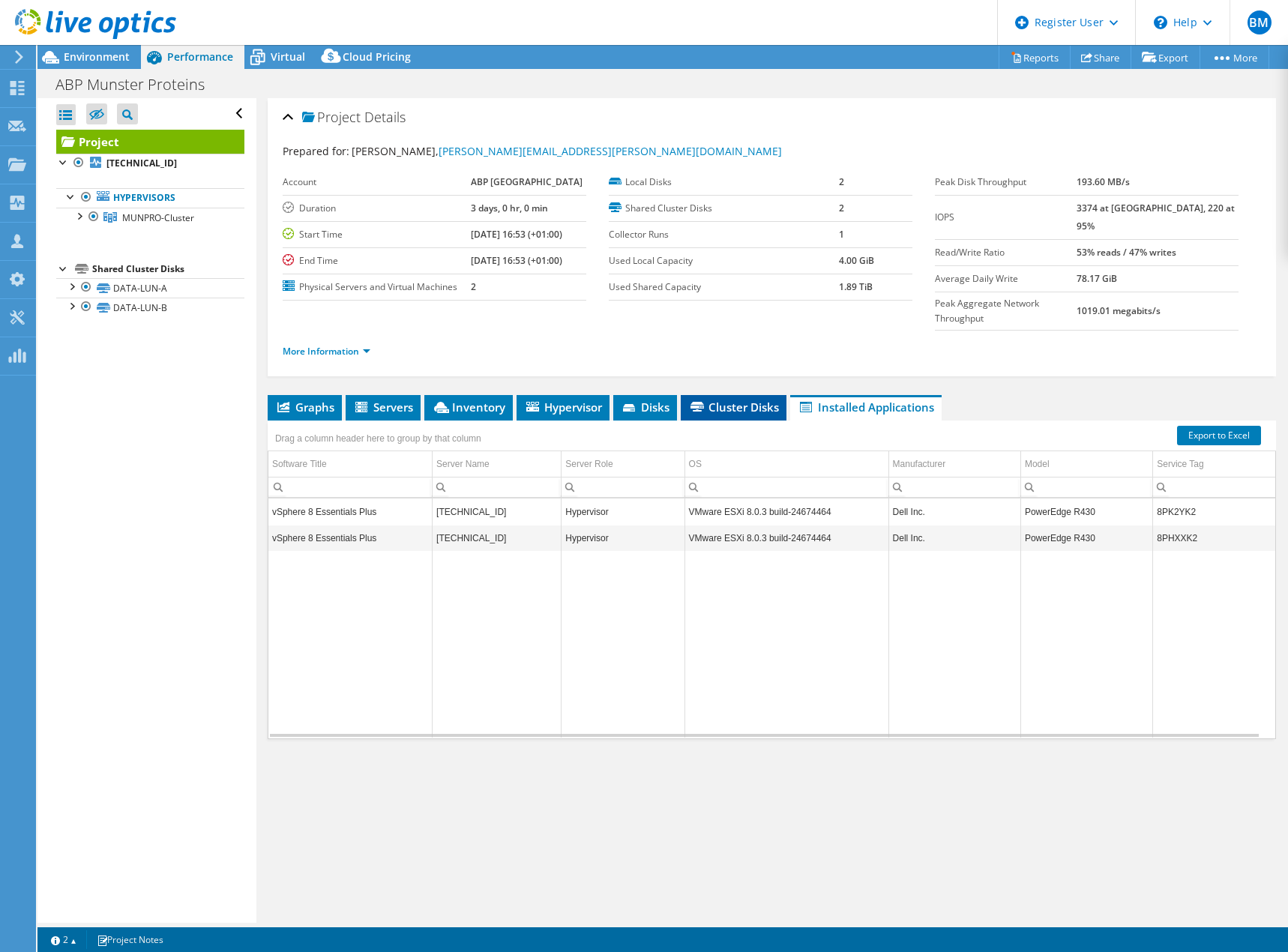
click at [742, 395] on li "Cluster Disks" at bounding box center [733, 407] width 106 height 26
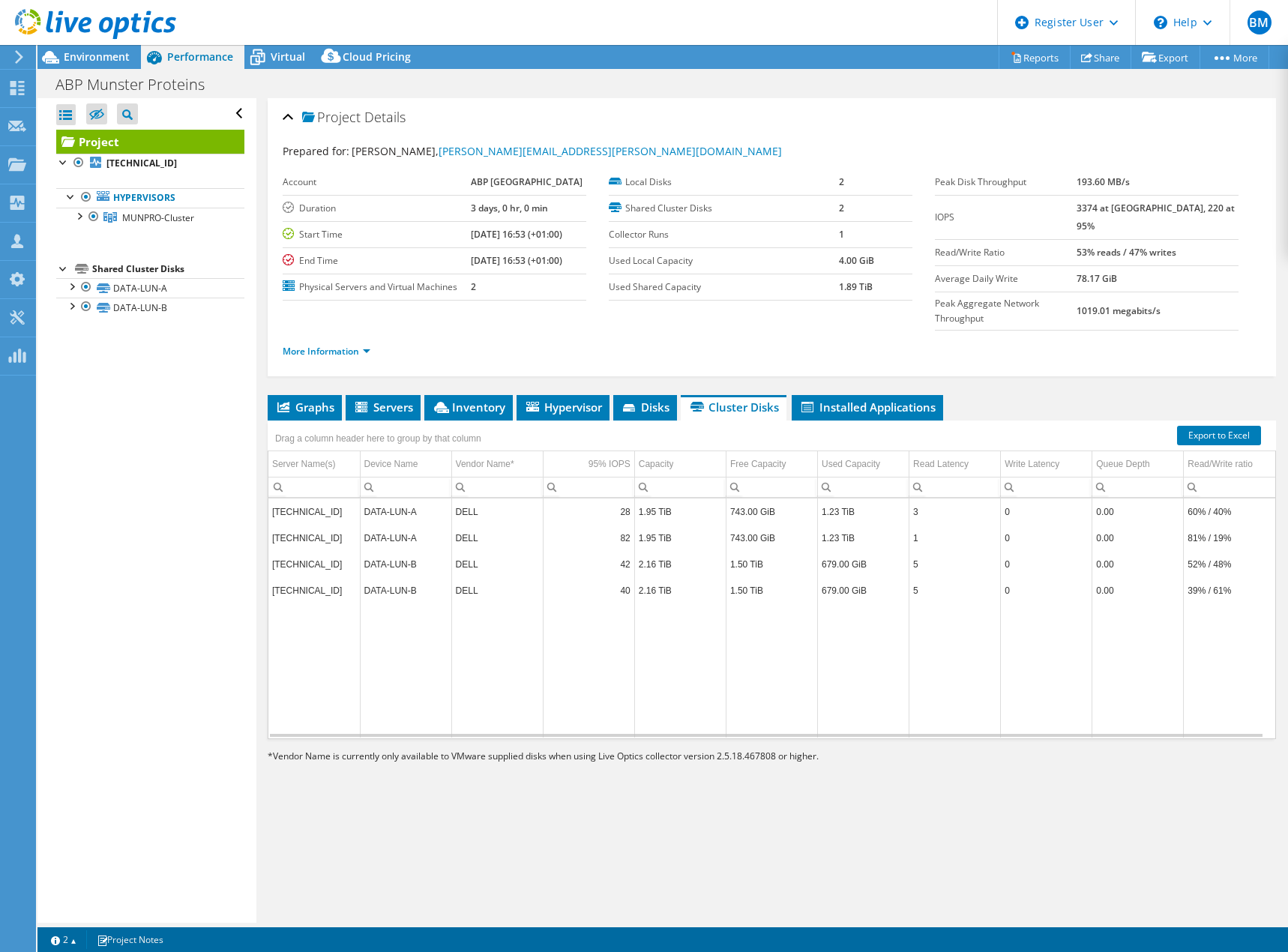
click at [380, 499] on td "DATA-LUN-A" at bounding box center [405, 511] width 91 height 26
click at [663, 399] on span "Disks" at bounding box center [645, 406] width 49 height 15
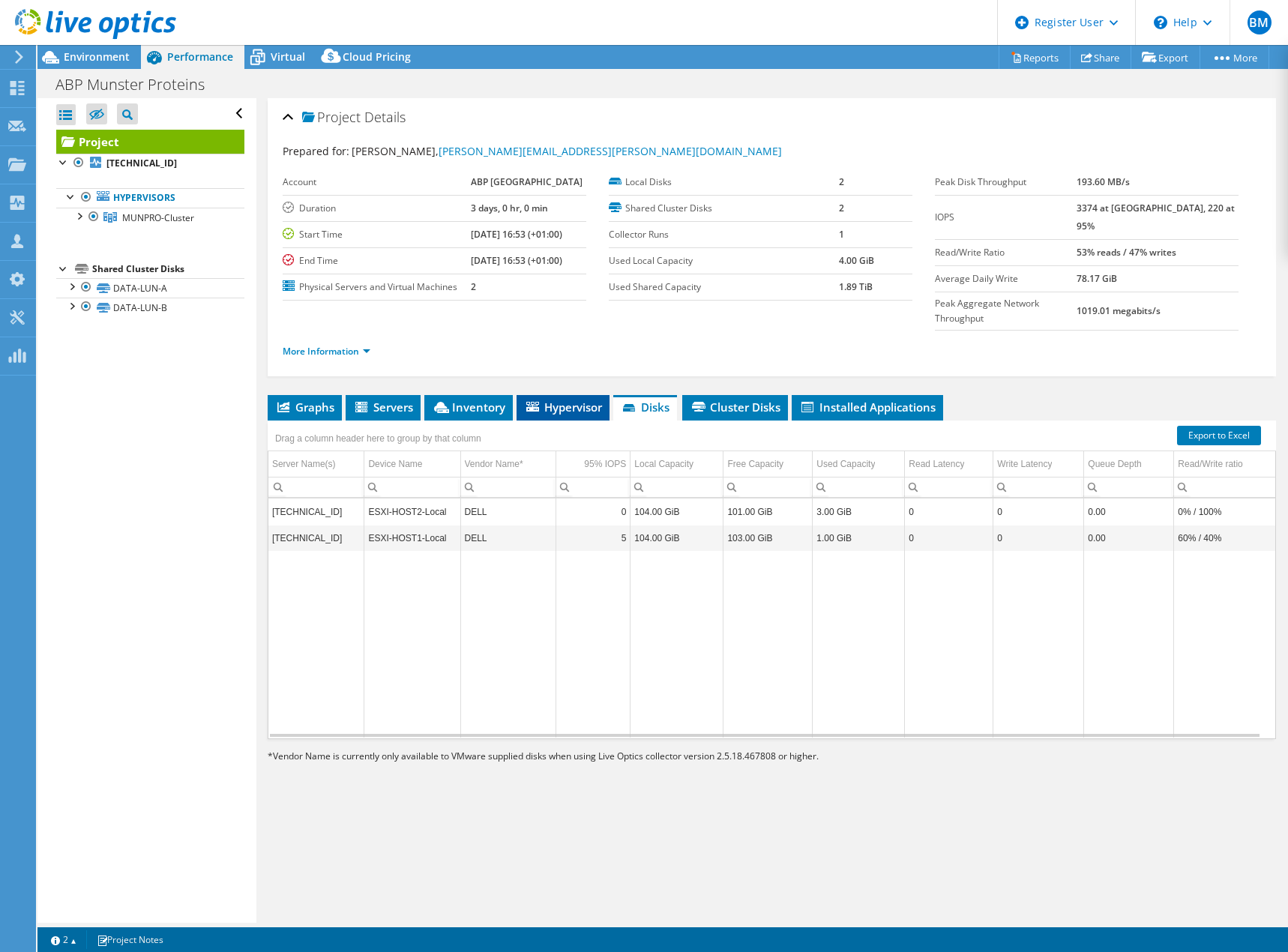
click at [585, 399] on span "Hypervisor" at bounding box center [563, 406] width 78 height 15
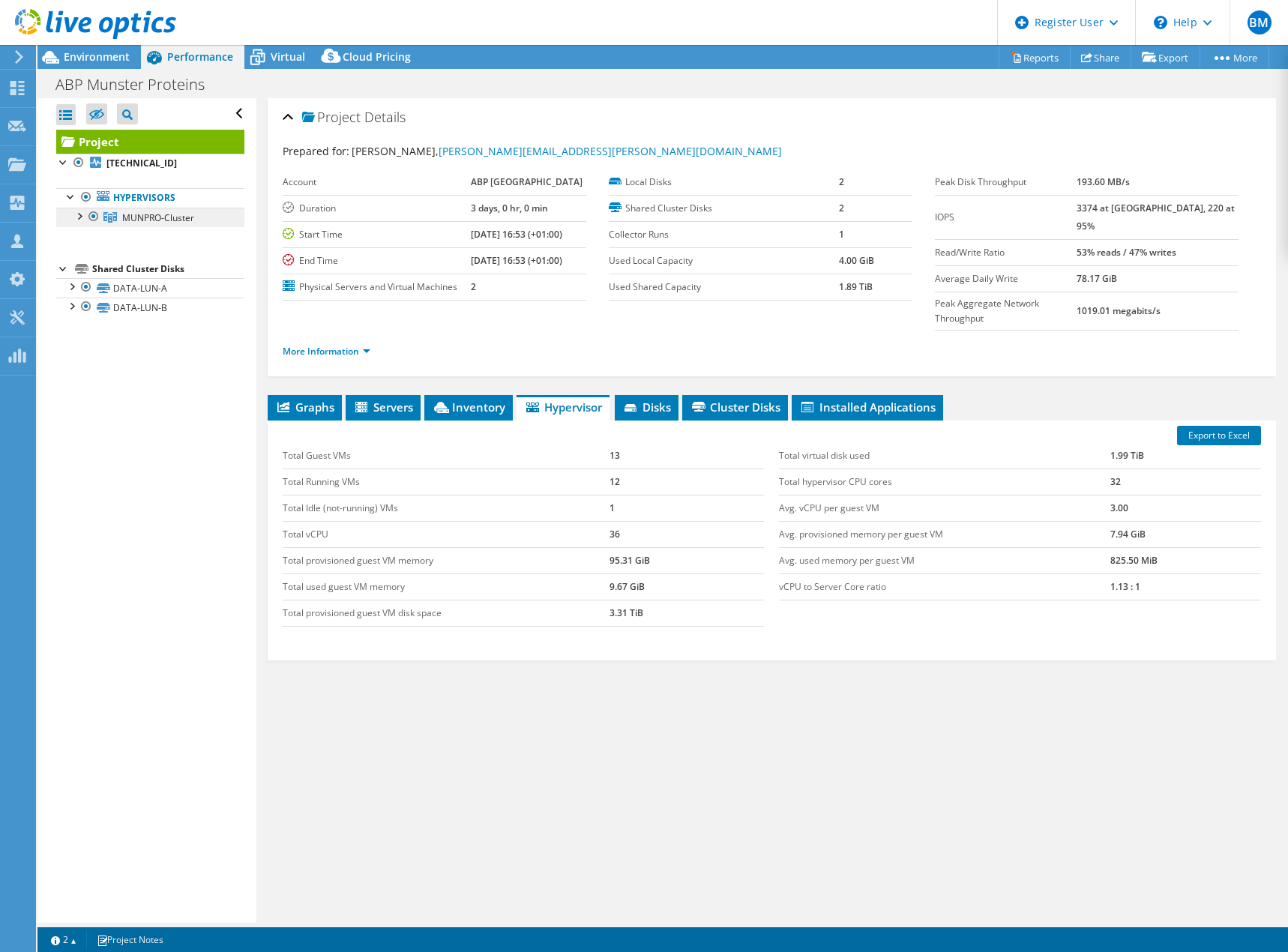
click at [164, 217] on span "MUNPRO-Cluster" at bounding box center [157, 217] width 72 height 13
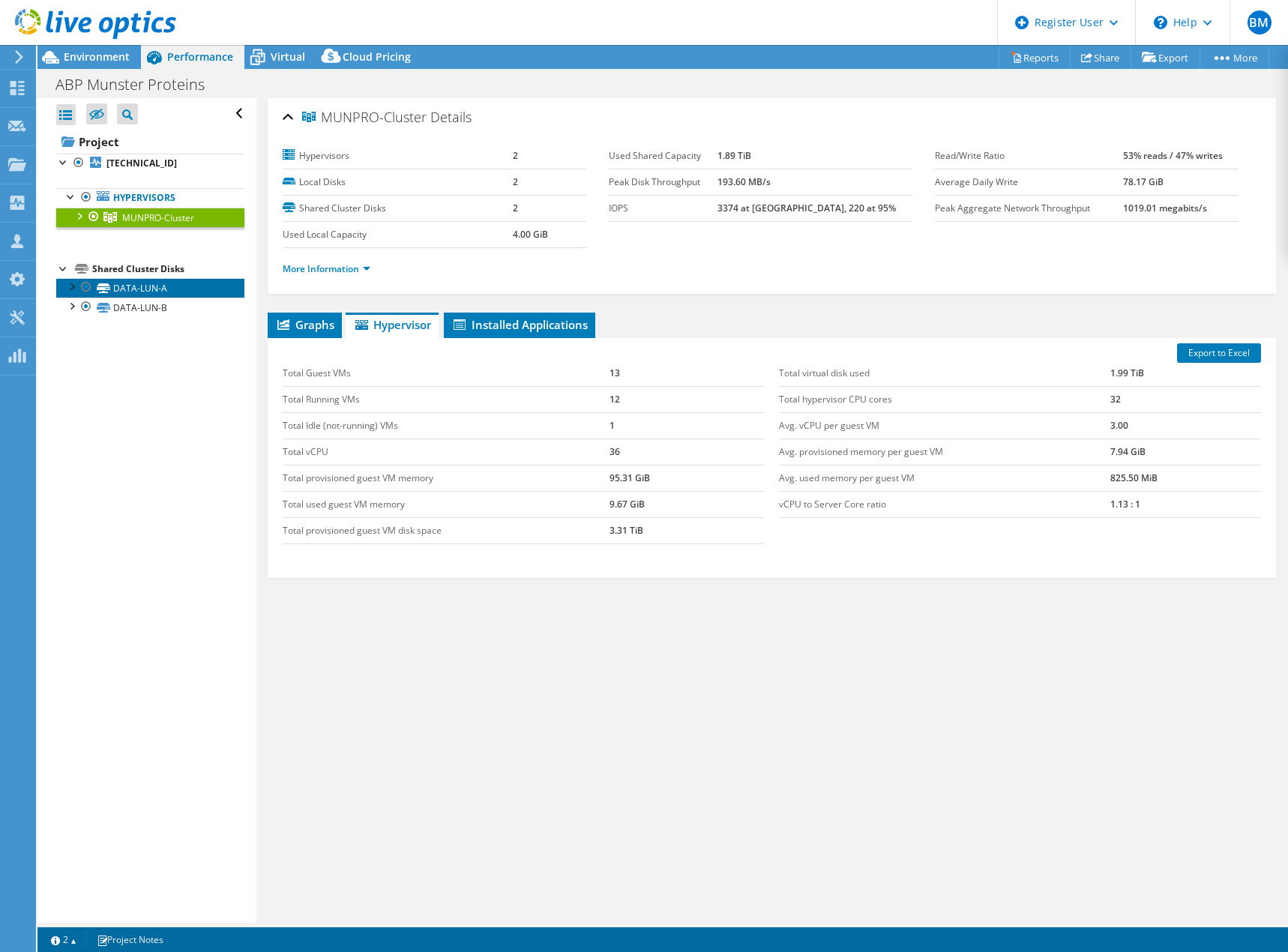
click at [168, 287] on link "DATA-LUN-A" at bounding box center [150, 288] width 188 height 20
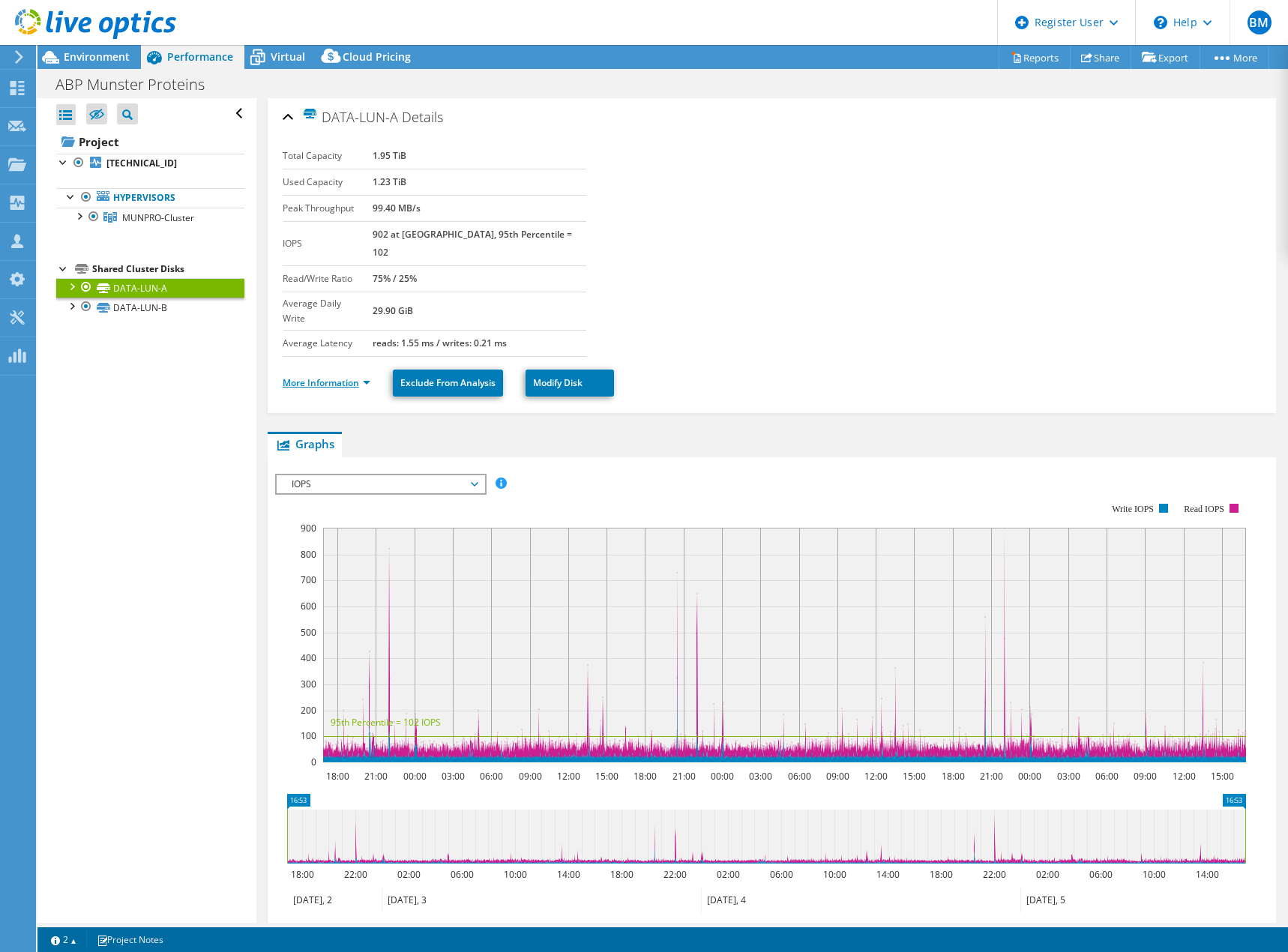
click at [363, 376] on link "More Information" at bounding box center [326, 382] width 87 height 13
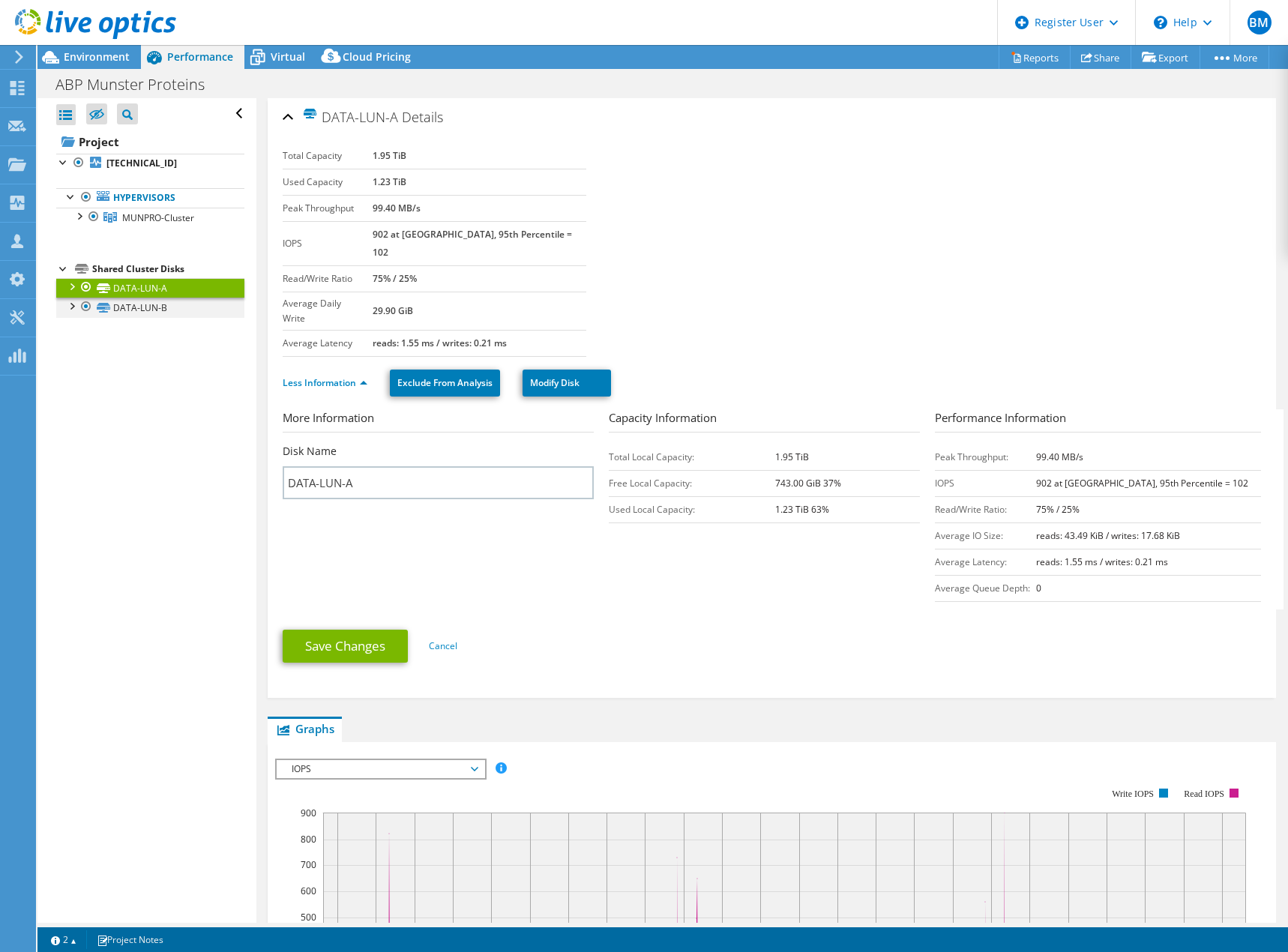
click at [72, 309] on div at bounding box center [71, 304] width 15 height 15
click at [164, 345] on link "DATA-LUN-B | 10.111.99.102" at bounding box center [150, 335] width 188 height 33
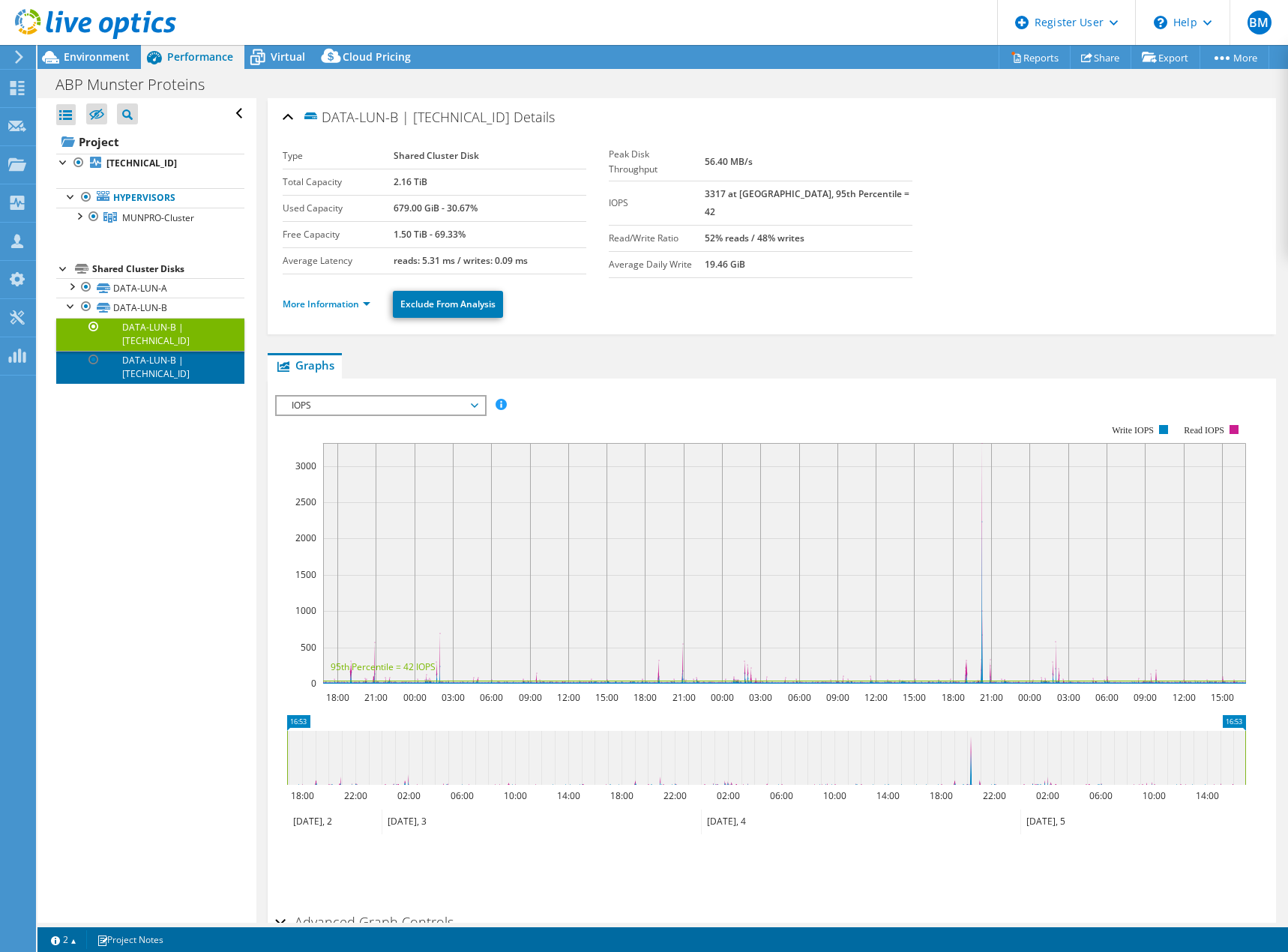
click at [173, 363] on link "DATA-LUN-B | 10.111.99.101" at bounding box center [150, 367] width 188 height 33
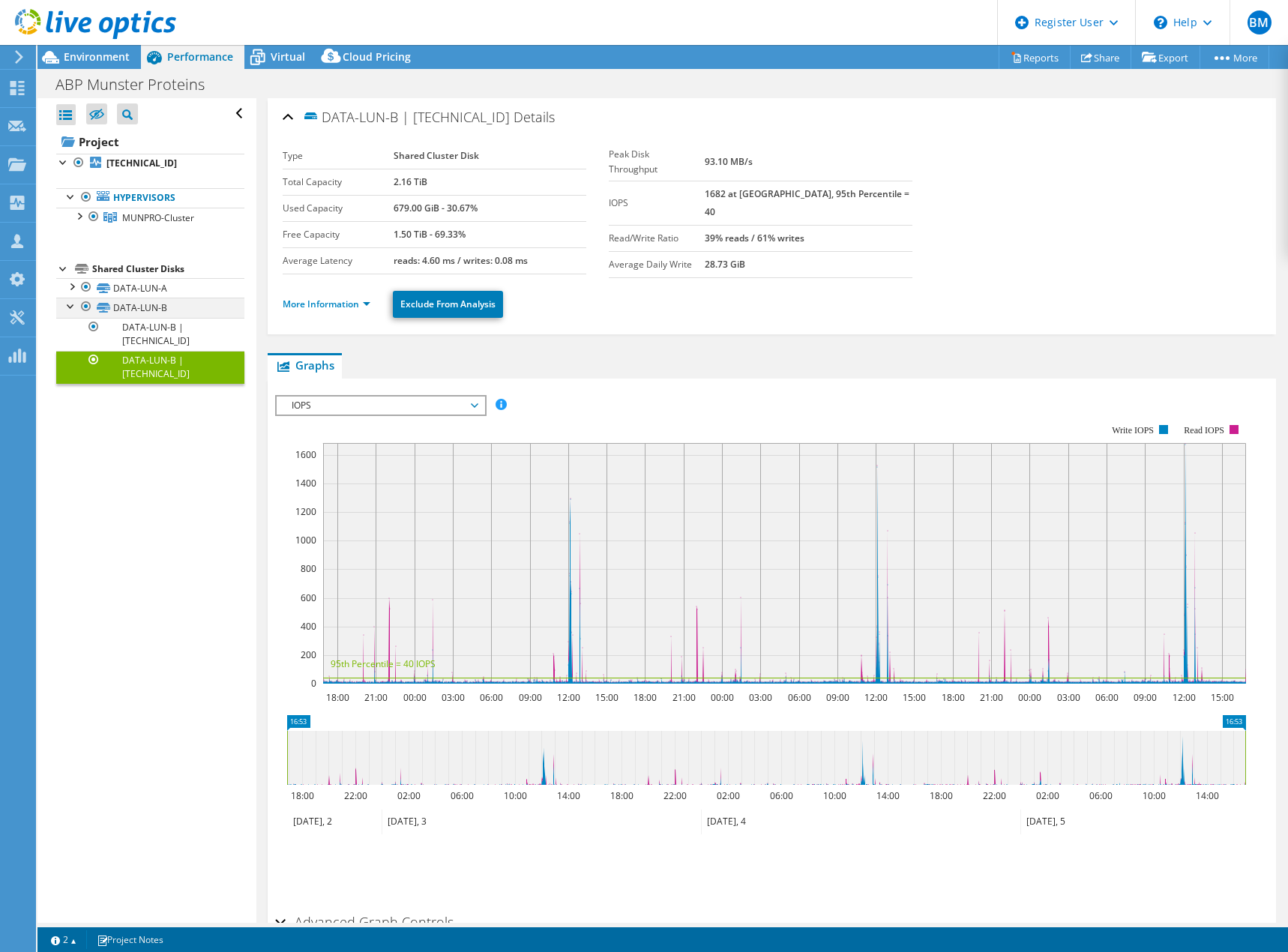
click at [72, 310] on div at bounding box center [71, 304] width 15 height 15
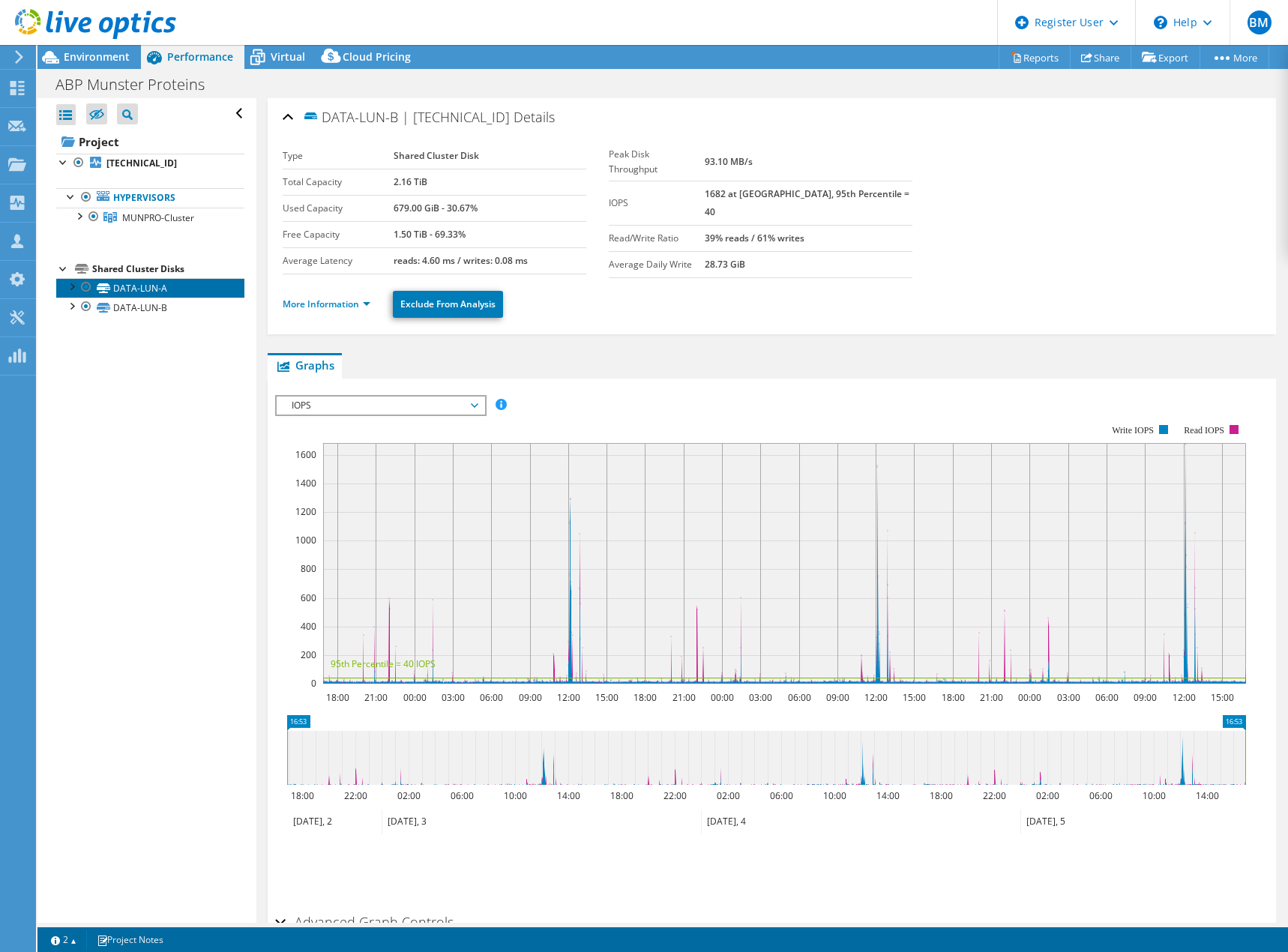
click at [118, 290] on link "DATA-LUN-A" at bounding box center [150, 288] width 188 height 20
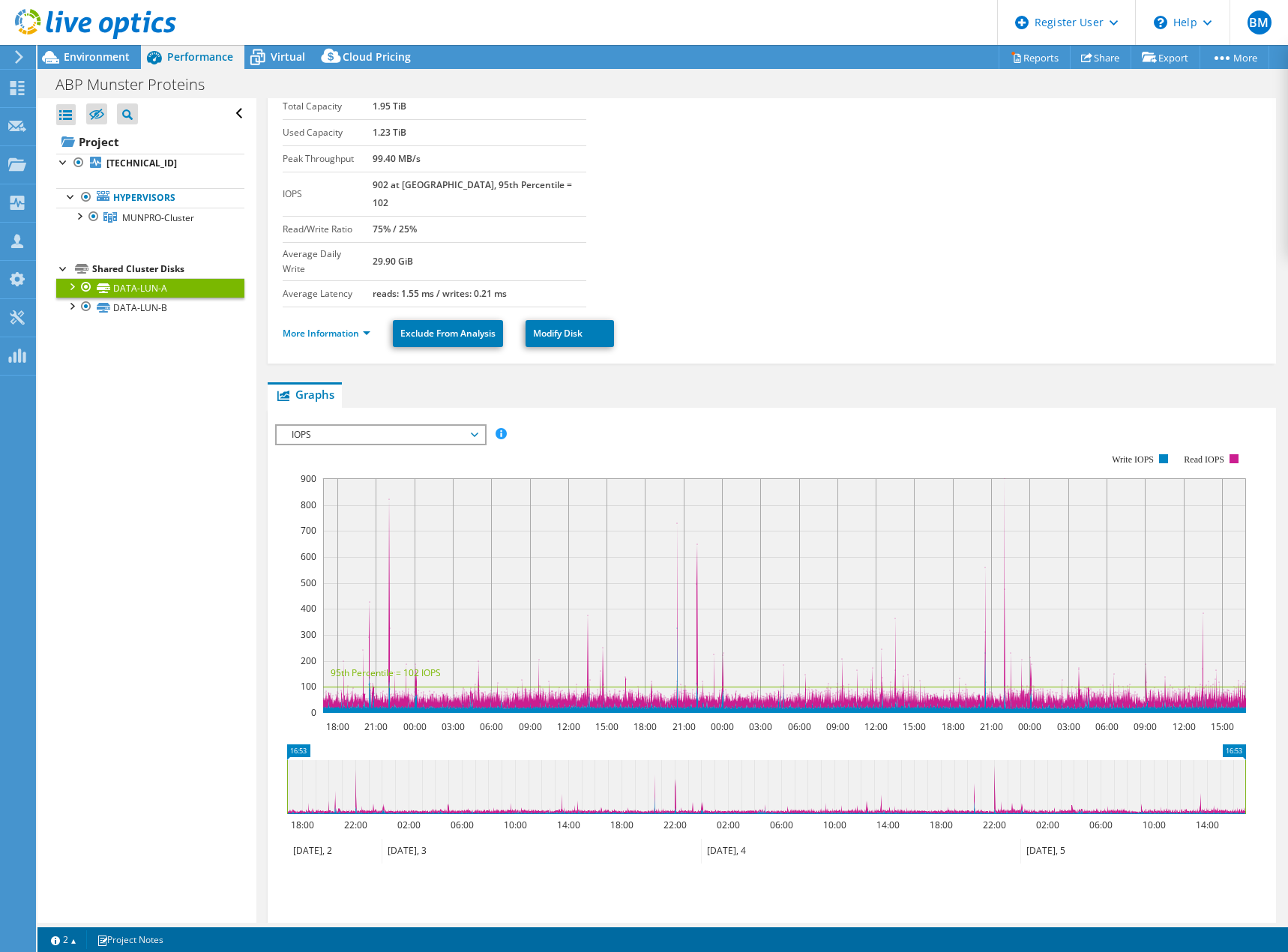
scroll to position [136, 0]
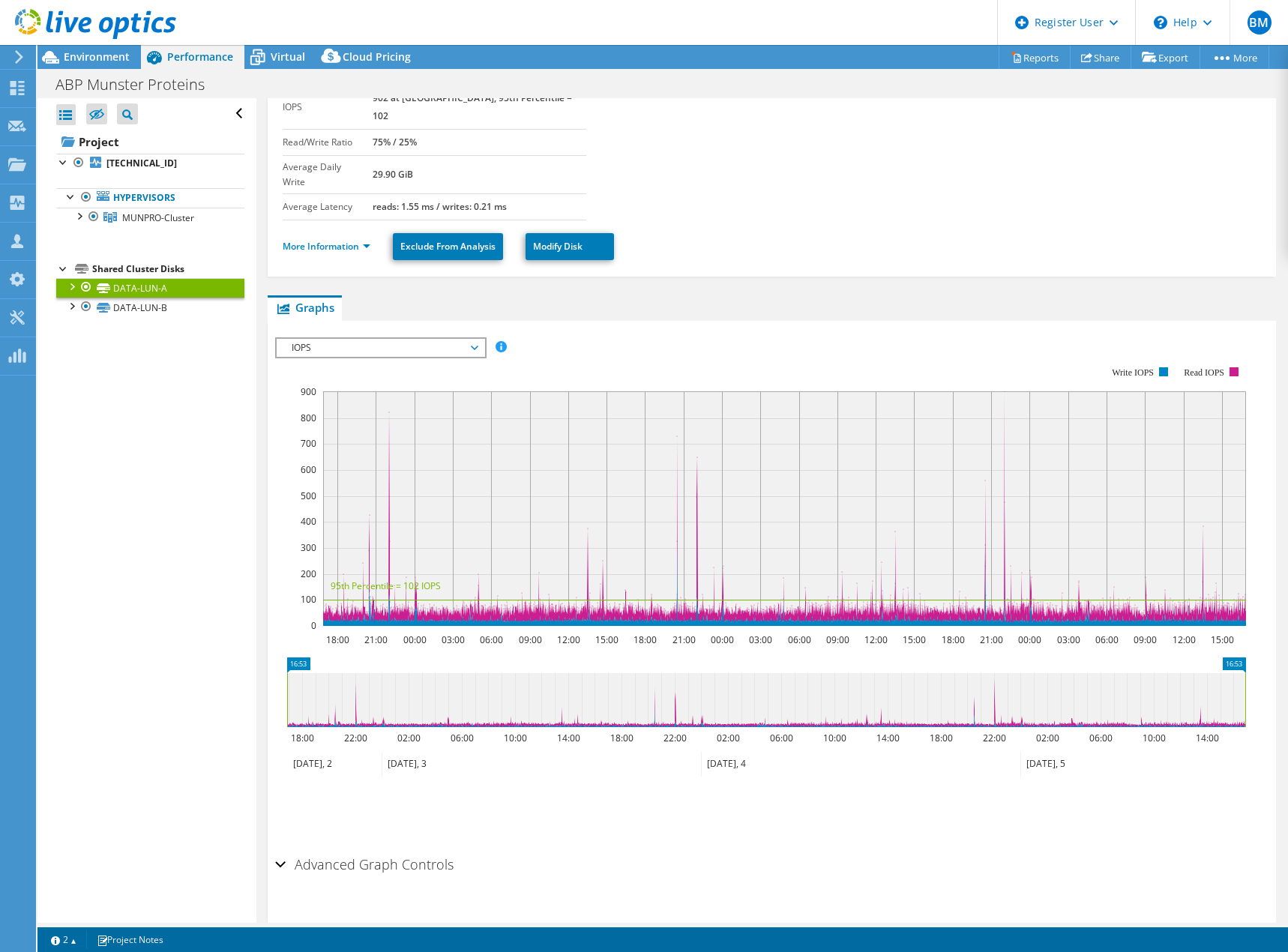
click at [356, 849] on h2 "Advanced Graph Controls" at bounding box center [364, 864] width 179 height 30
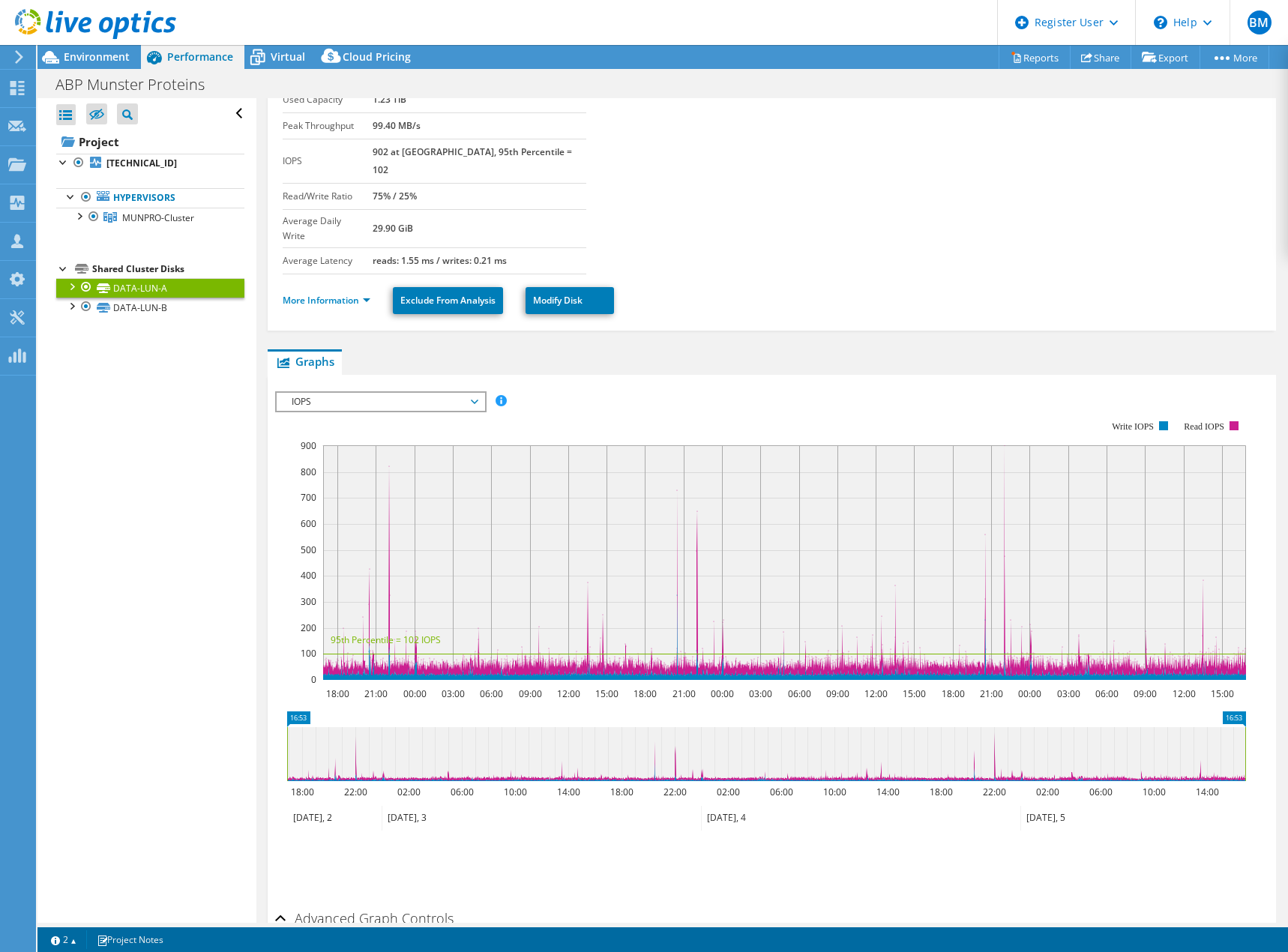
scroll to position [0, 0]
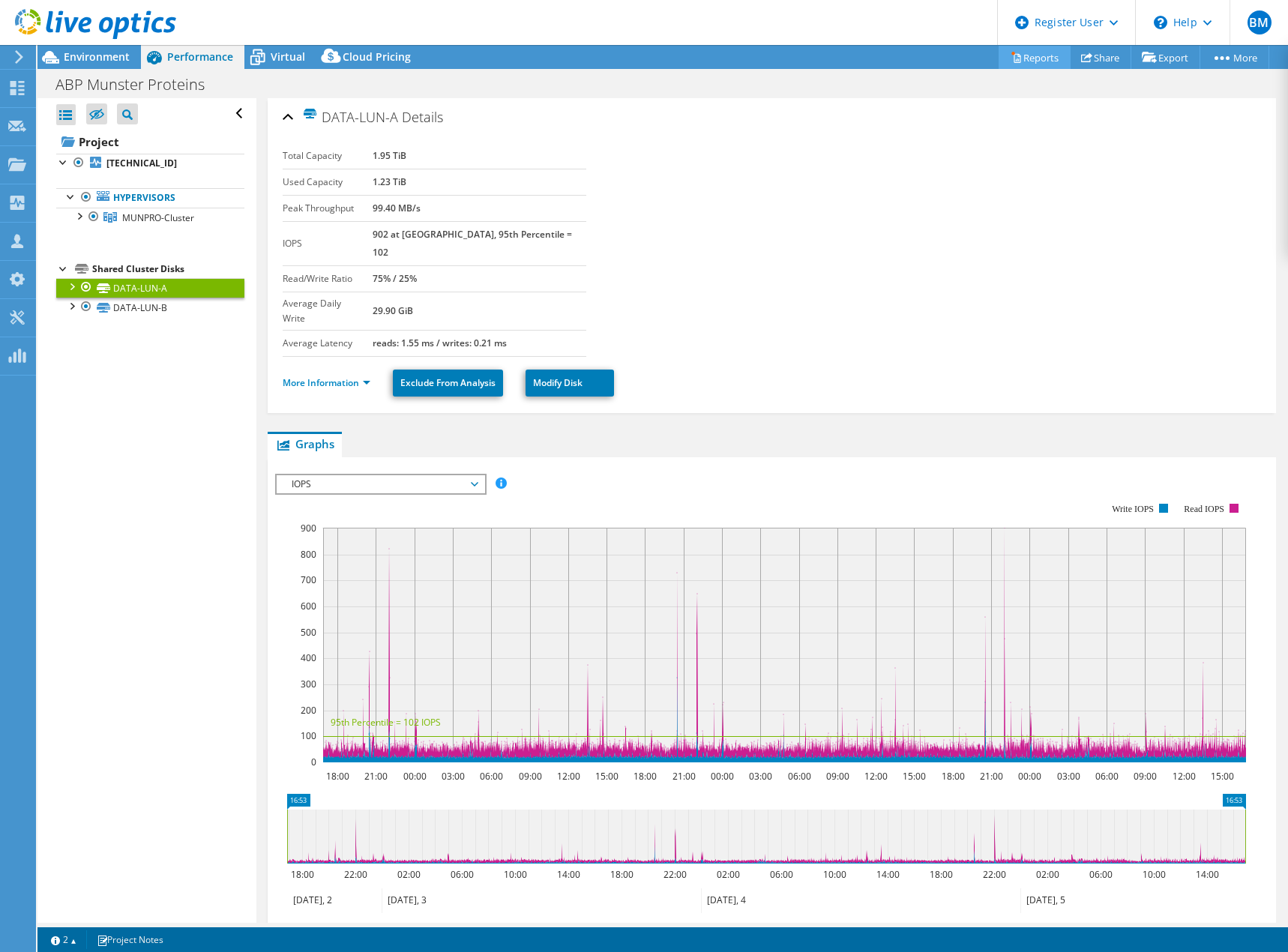
click at [1052, 57] on link "Reports" at bounding box center [1034, 58] width 72 height 24
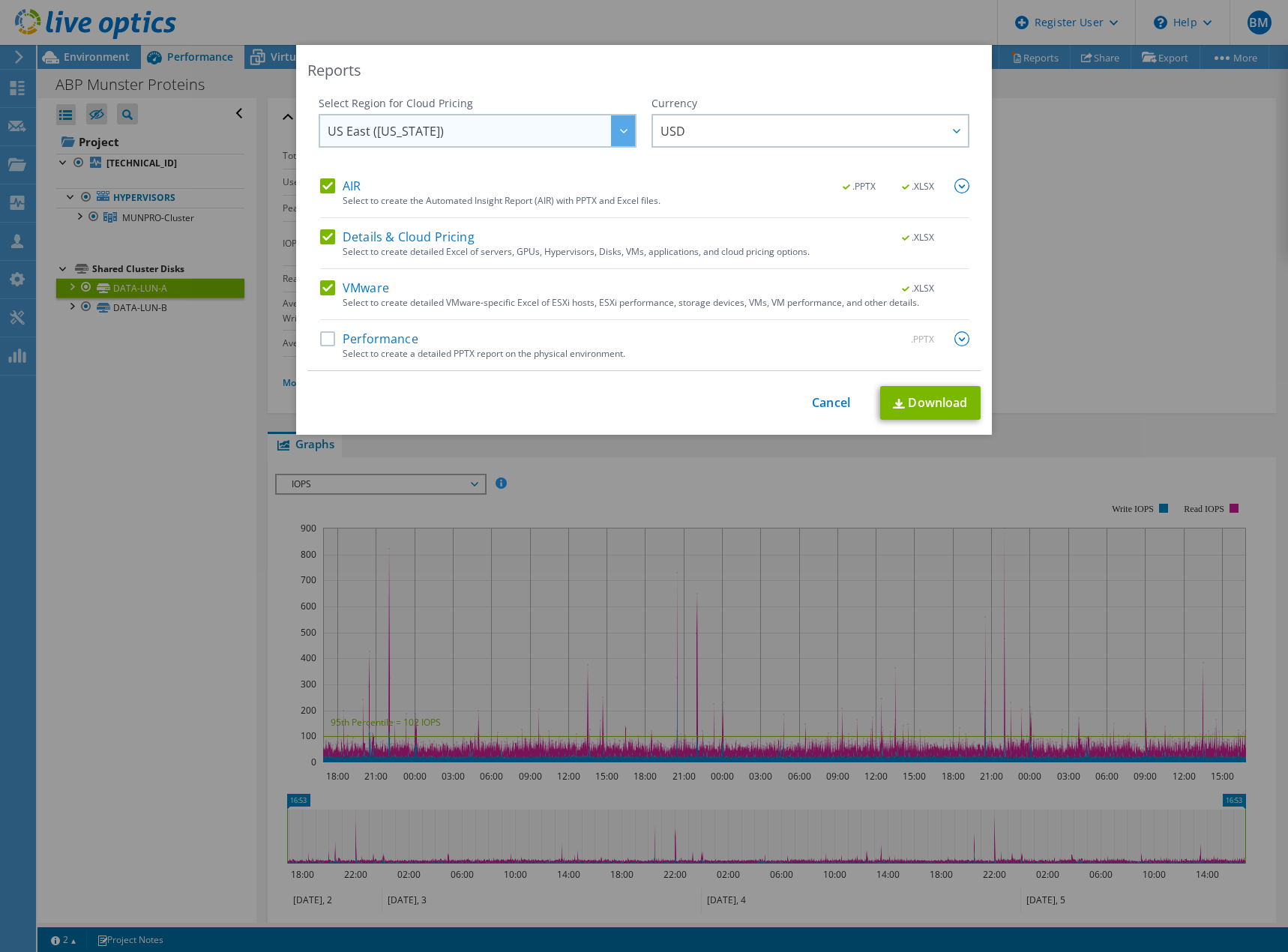
click at [498, 140] on span "US East (Virginia)" at bounding box center [481, 131] width 307 height 30
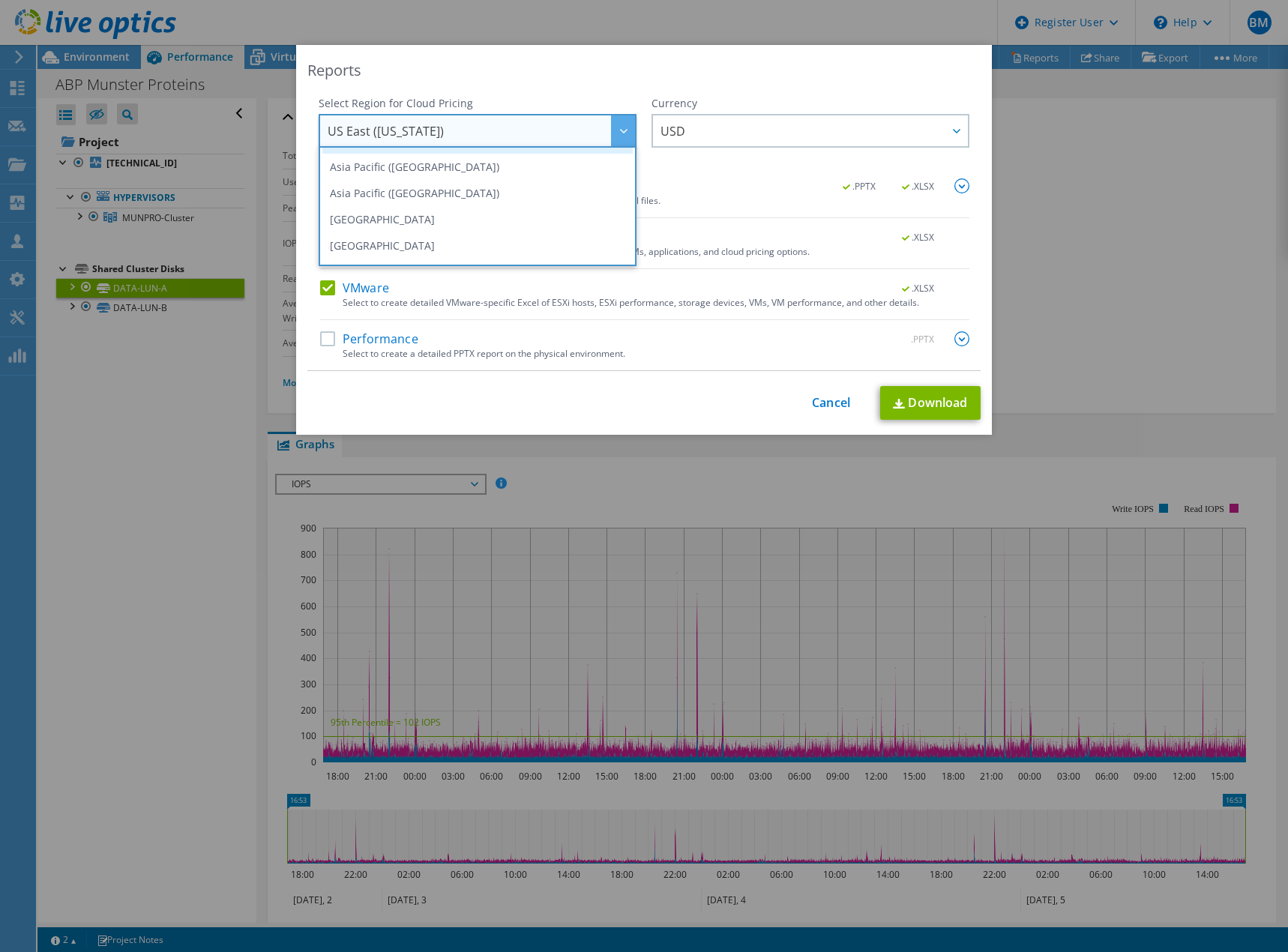
scroll to position [150, 0]
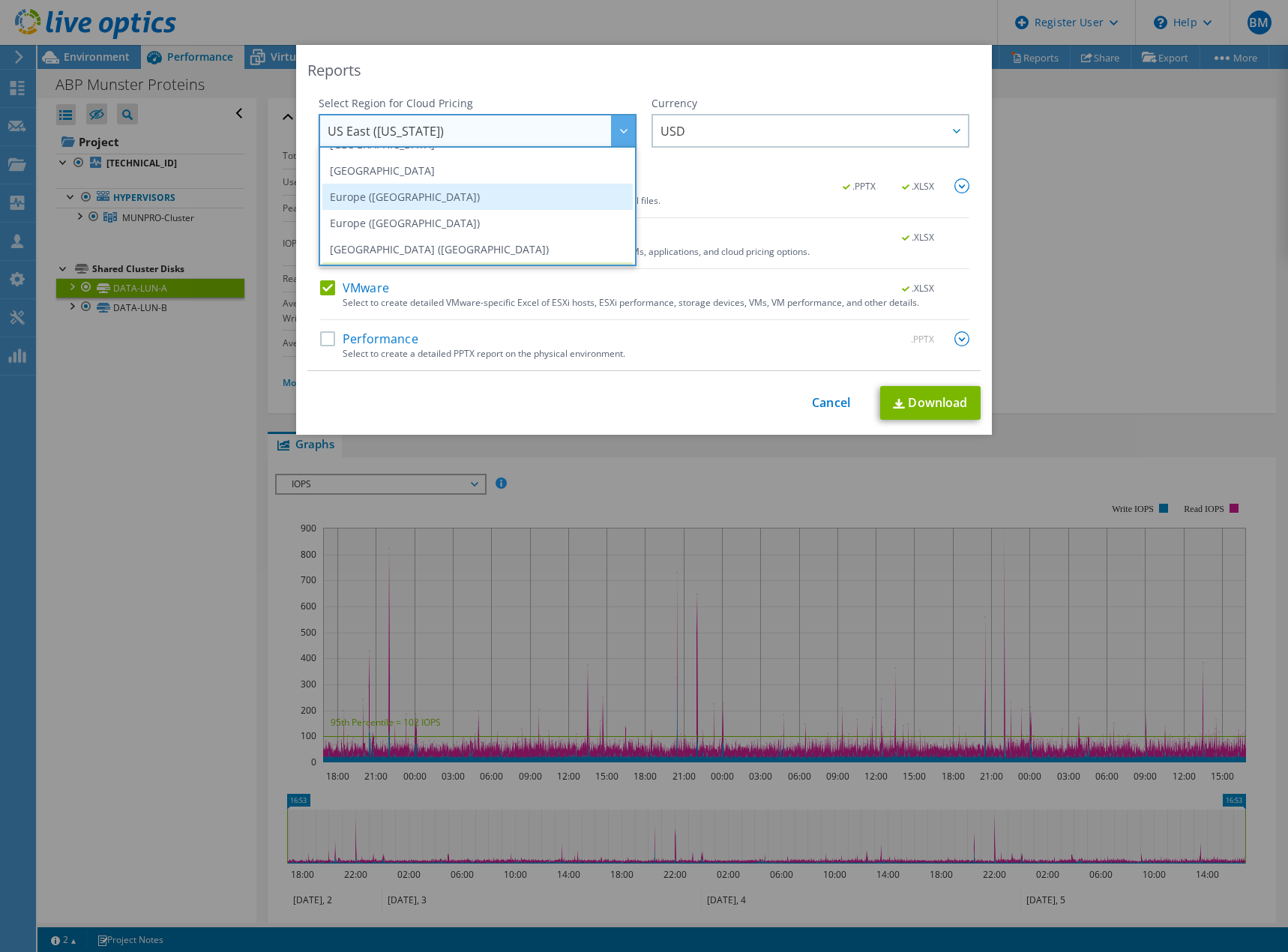
click at [399, 197] on li "Europe (Frankfurt)" at bounding box center [477, 196] width 310 height 26
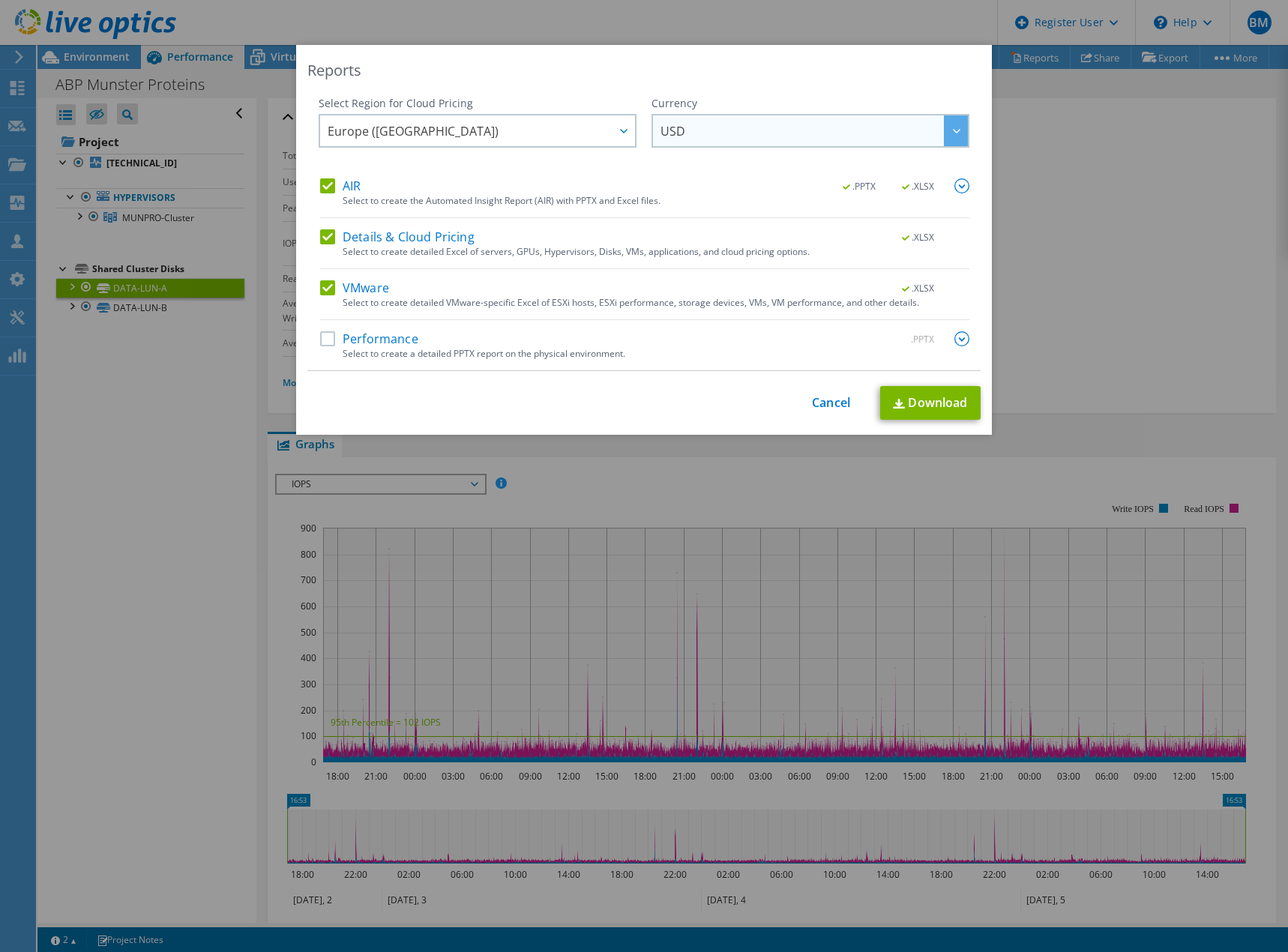
click at [749, 134] on span "USD" at bounding box center [814, 131] width 307 height 30
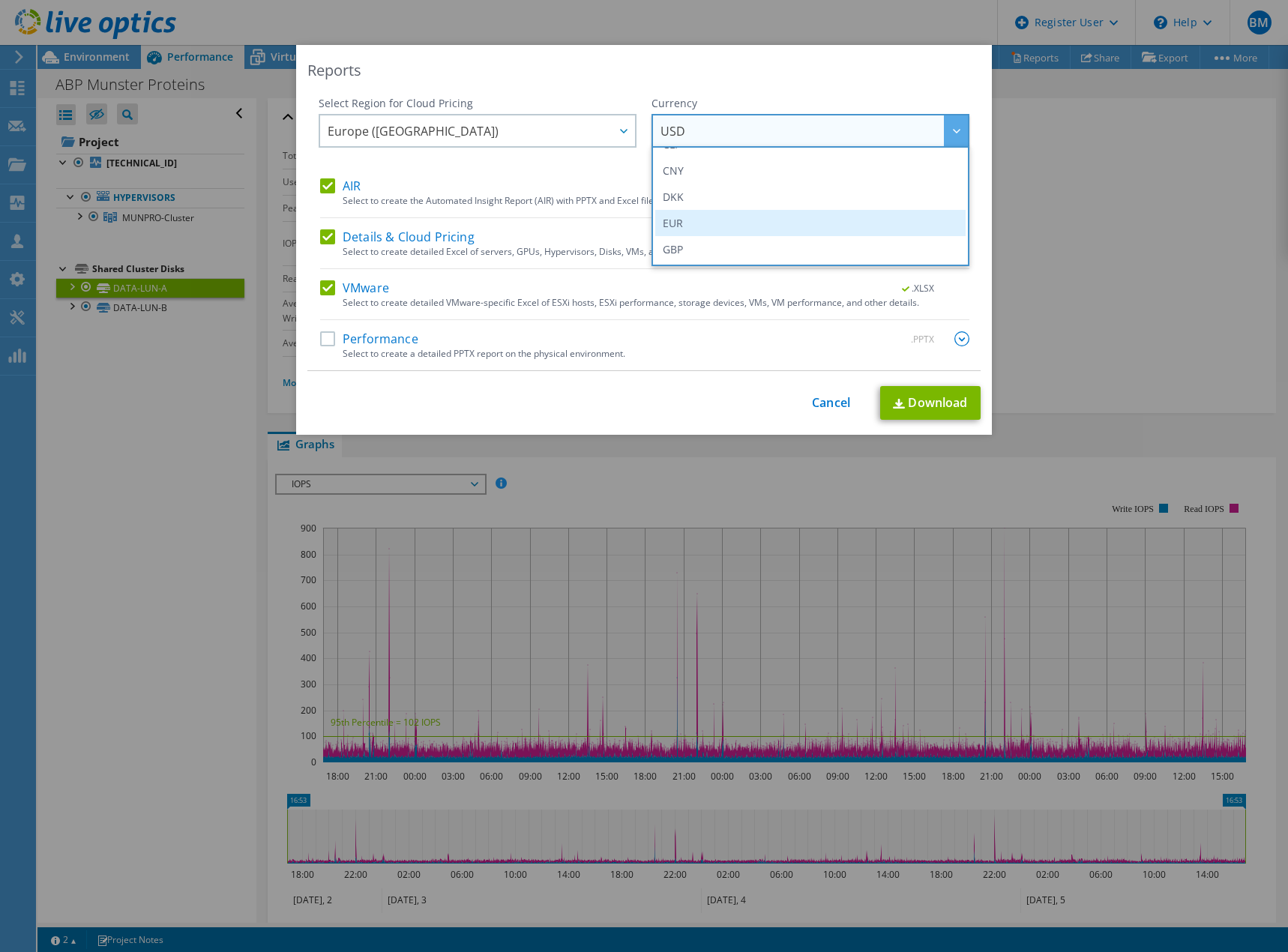
click at [709, 219] on li "EUR" at bounding box center [810, 223] width 310 height 26
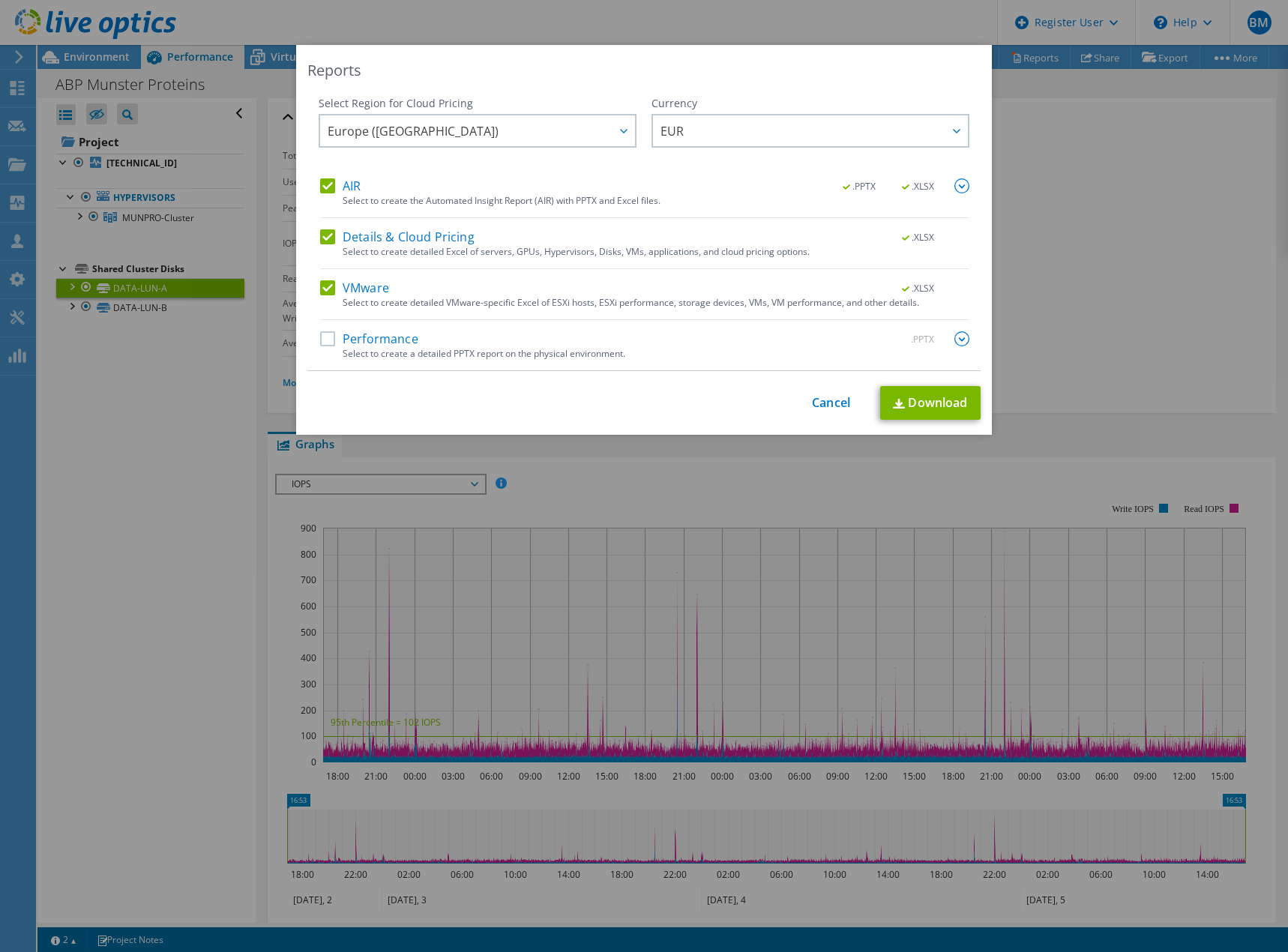
click at [325, 239] on label "Details & Cloud Pricing" at bounding box center [397, 237] width 154 height 15
click at [0, 0] on input "Details & Cloud Pricing" at bounding box center [0, 0] width 0 height 0
click at [322, 284] on label "VMware" at bounding box center [354, 288] width 69 height 15
click at [0, 0] on input "VMware" at bounding box center [0, 0] width 0 height 0
click at [931, 406] on link "Download" at bounding box center [931, 402] width 100 height 33
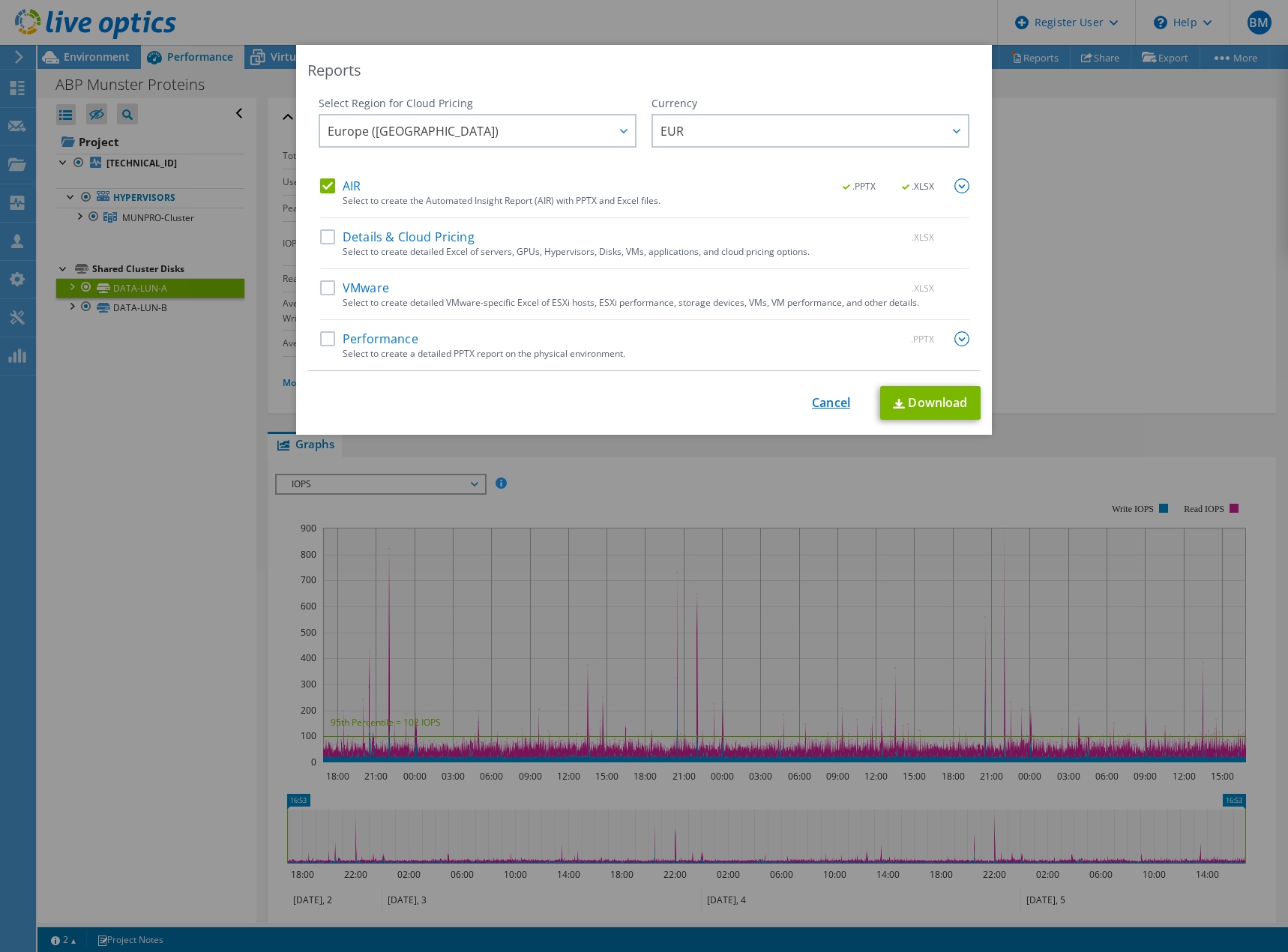
click at [827, 409] on link "Cancel" at bounding box center [831, 402] width 38 height 15
